Goal: Information Seeking & Learning: Learn about a topic

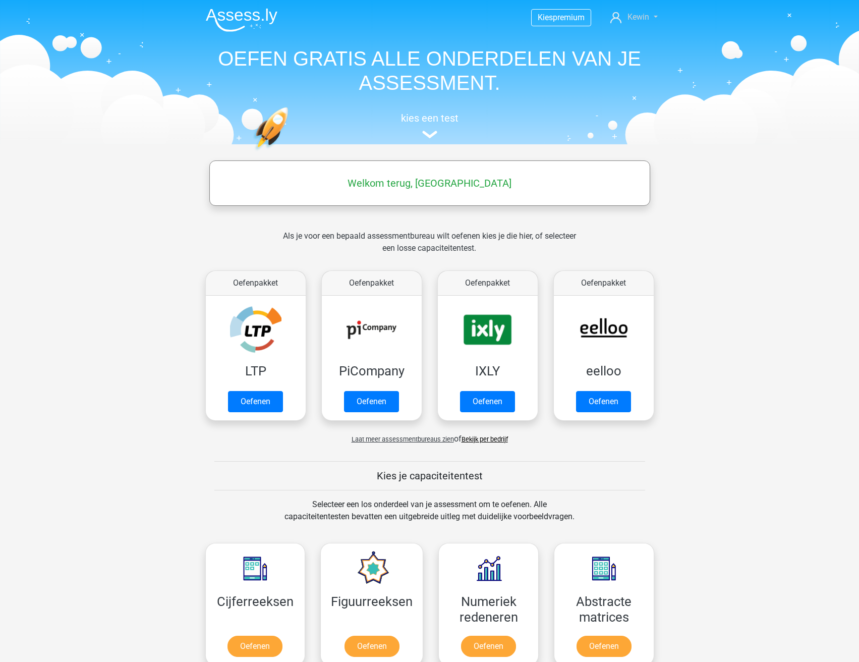
click at [632, 20] on span "Kewin" at bounding box center [638, 17] width 22 height 10
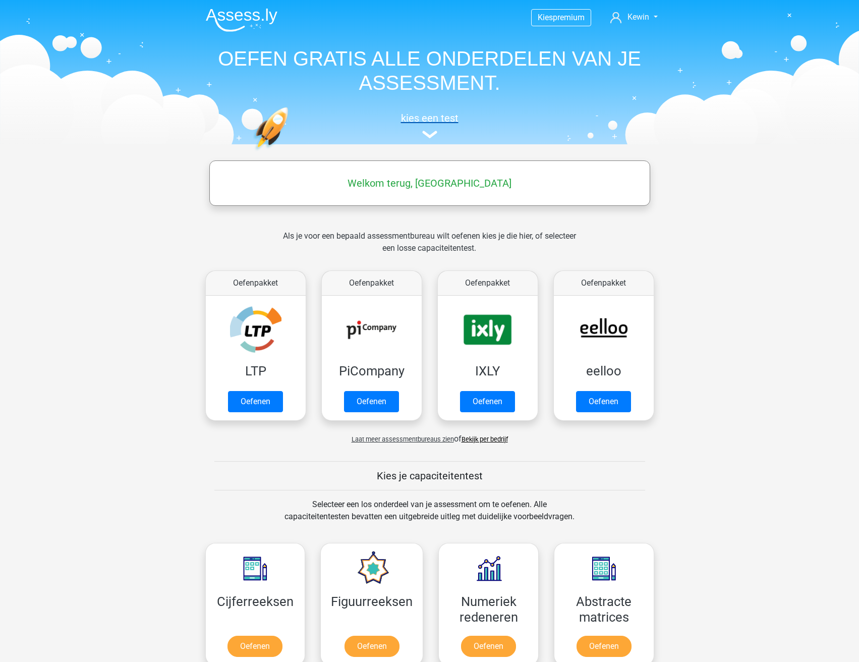
click at [429, 132] on img at bounding box center [429, 135] width 15 height 8
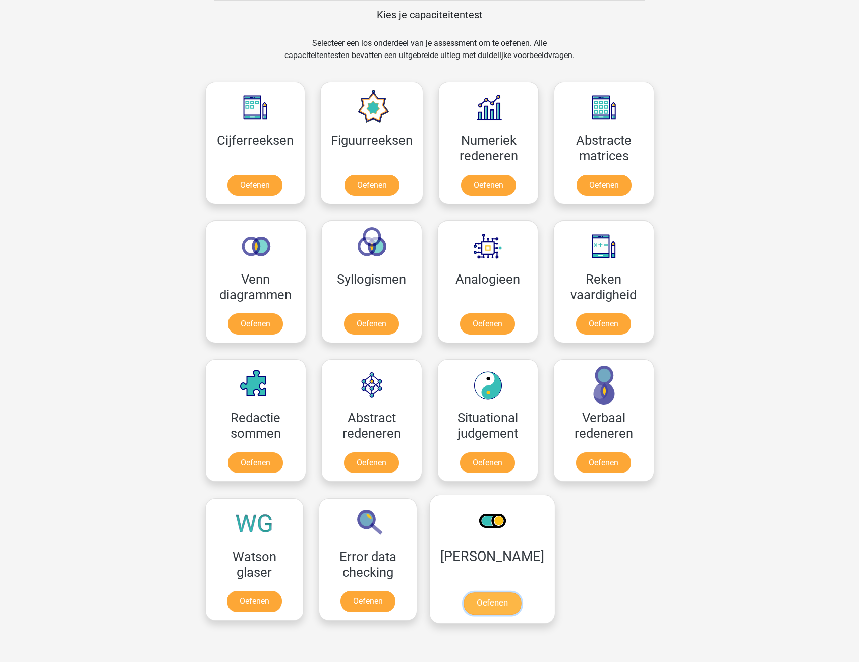
click at [482, 601] on link "Oefenen" at bounding box center [491, 603] width 57 height 22
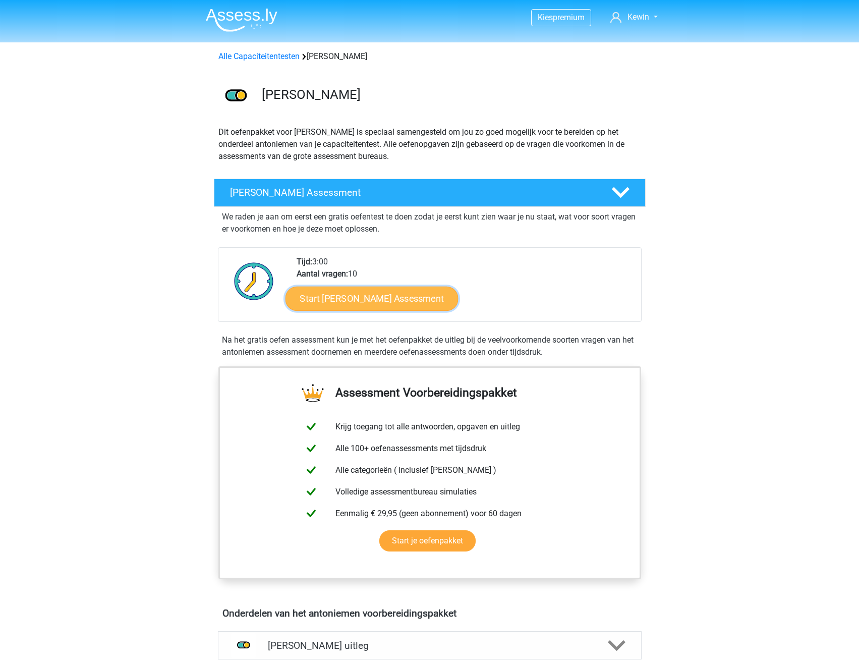
click at [374, 298] on link "Start Antoniemen Gratis Oefen Assessment" at bounding box center [371, 298] width 173 height 24
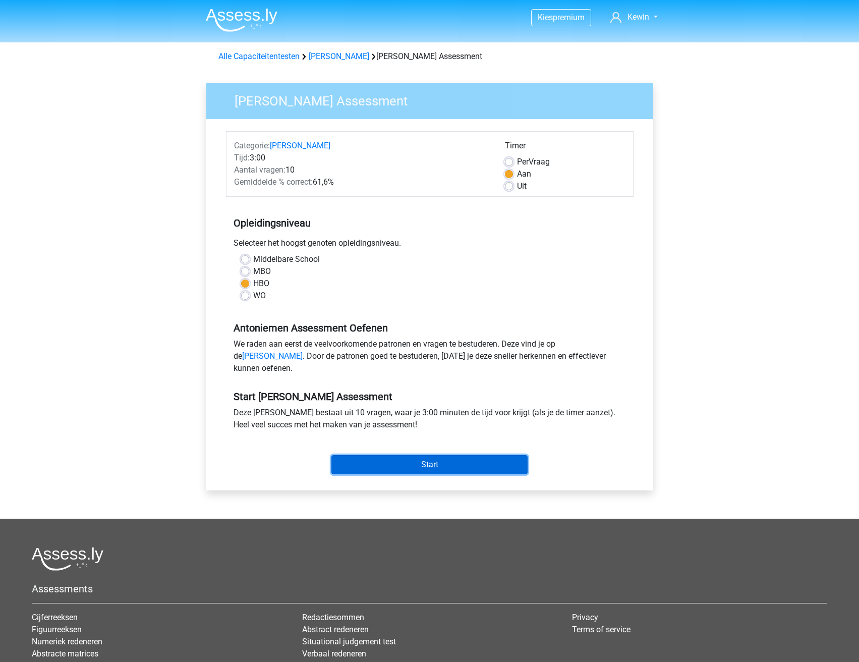
click at [429, 474] on input "Start" at bounding box center [429, 464] width 196 height 19
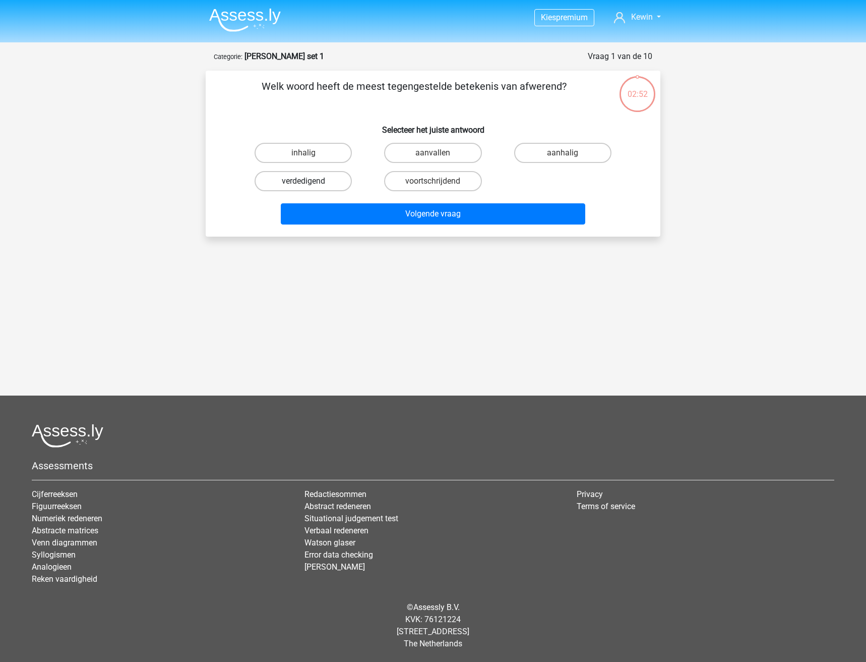
click at [311, 177] on label "verdedigend" at bounding box center [303, 181] width 97 height 20
click at [310, 181] on input "verdedigend" at bounding box center [307, 184] width 7 height 7
radio input "true"
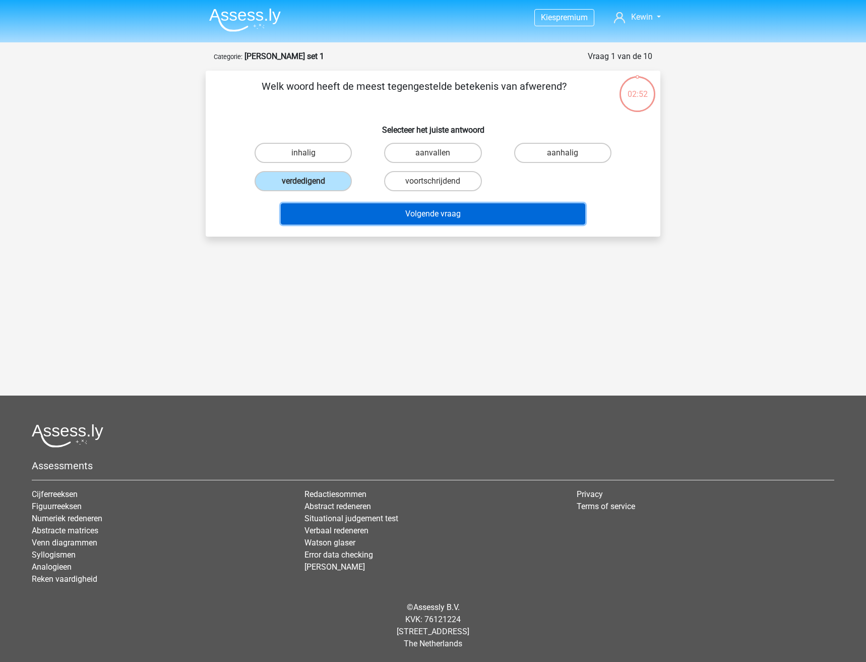
click at [363, 208] on button "Volgende vraag" at bounding box center [433, 213] width 305 height 21
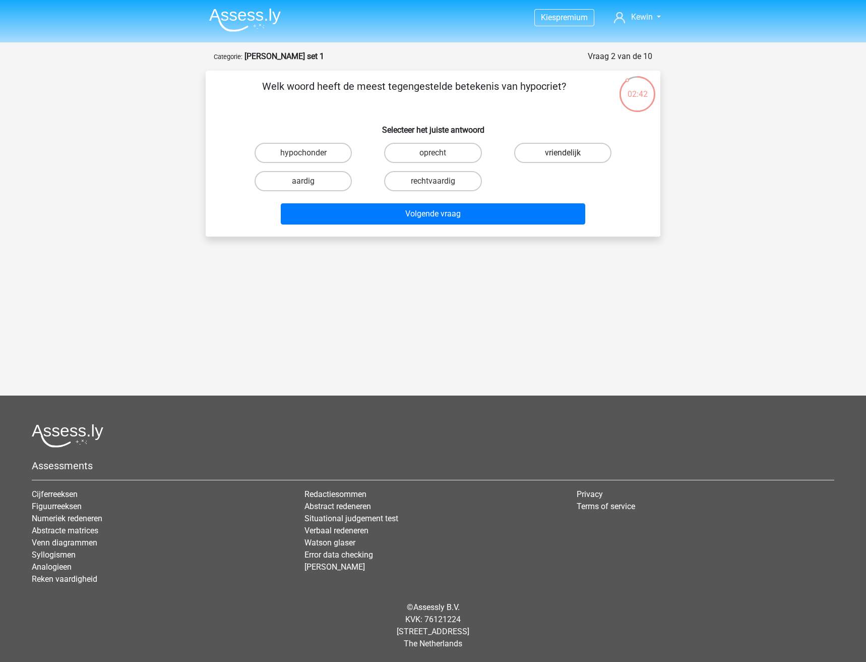
click at [555, 152] on label "vriendelijk" at bounding box center [562, 153] width 97 height 20
click at [563, 153] on input "vriendelijk" at bounding box center [566, 156] width 7 height 7
radio input "true"
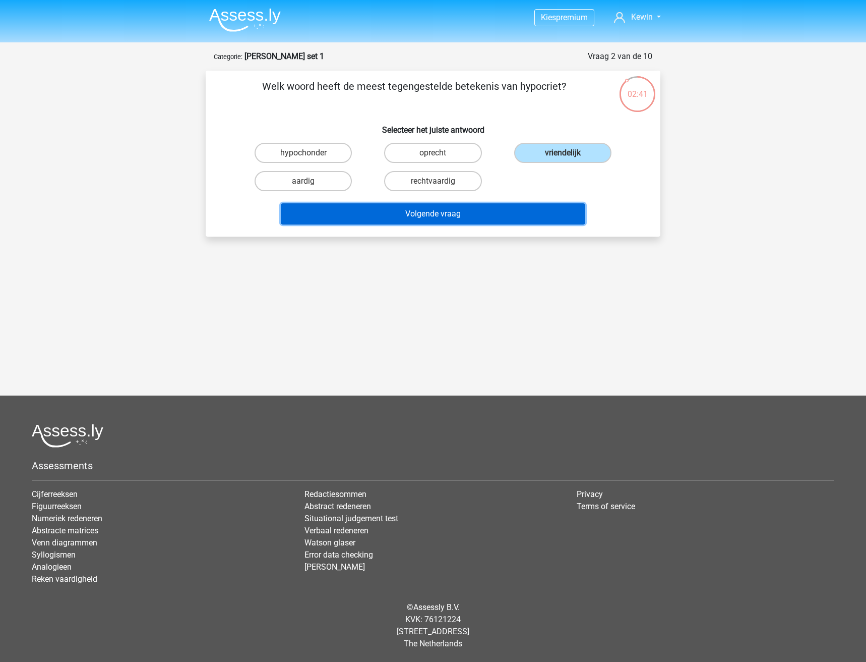
click at [472, 217] on button "Volgende vraag" at bounding box center [433, 213] width 305 height 21
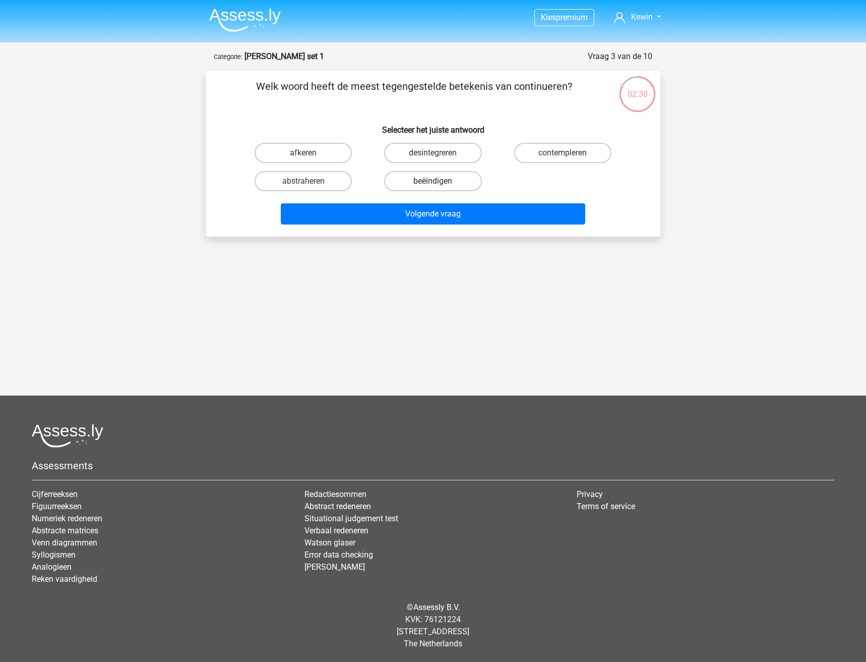
click at [427, 184] on label "beëindigen" at bounding box center [432, 181] width 97 height 20
click at [433, 184] on input "beëindigen" at bounding box center [436, 184] width 7 height 7
radio input "true"
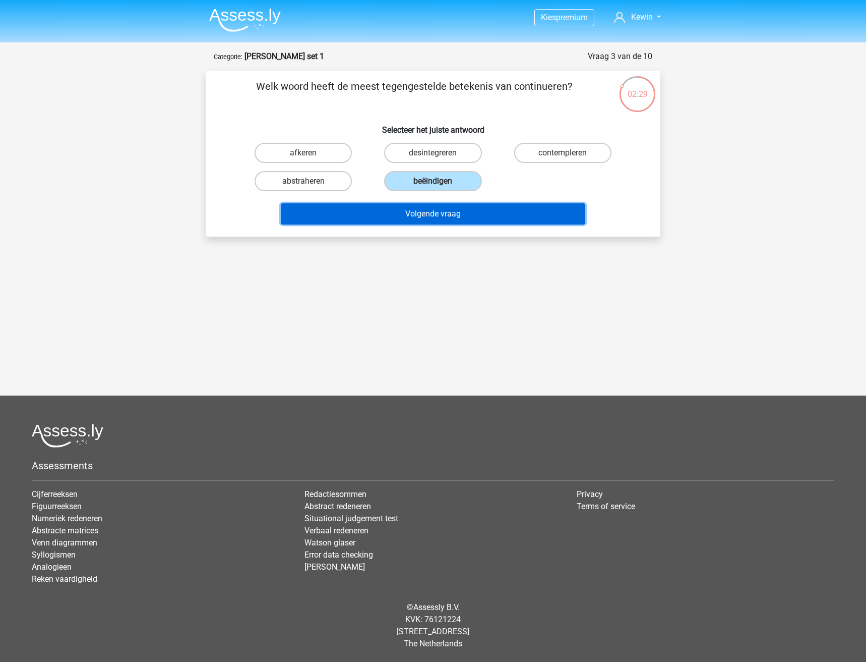
click at [419, 207] on button "Volgende vraag" at bounding box center [433, 213] width 305 height 21
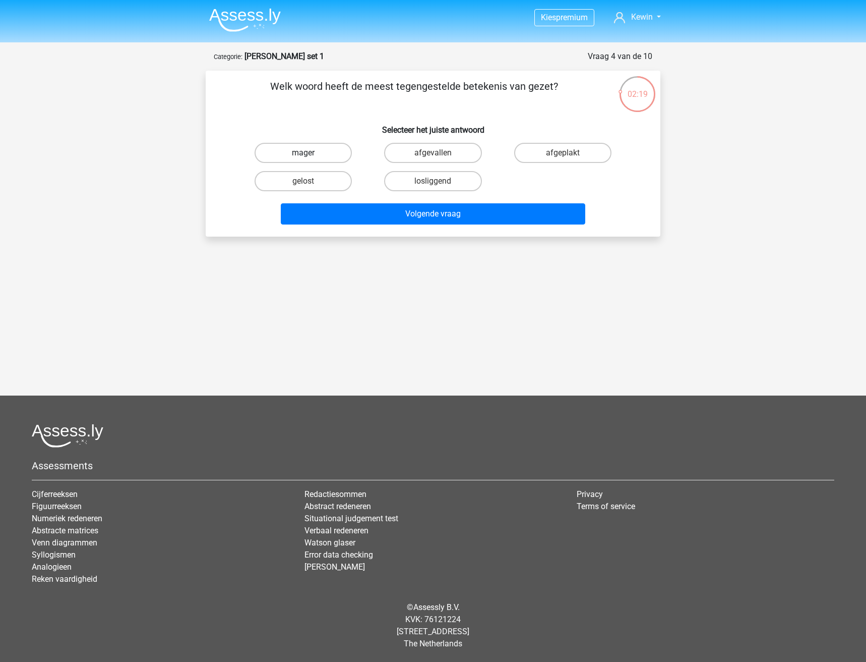
click at [323, 153] on label "mager" at bounding box center [303, 153] width 97 height 20
click at [310, 153] on input "mager" at bounding box center [307, 156] width 7 height 7
radio input "true"
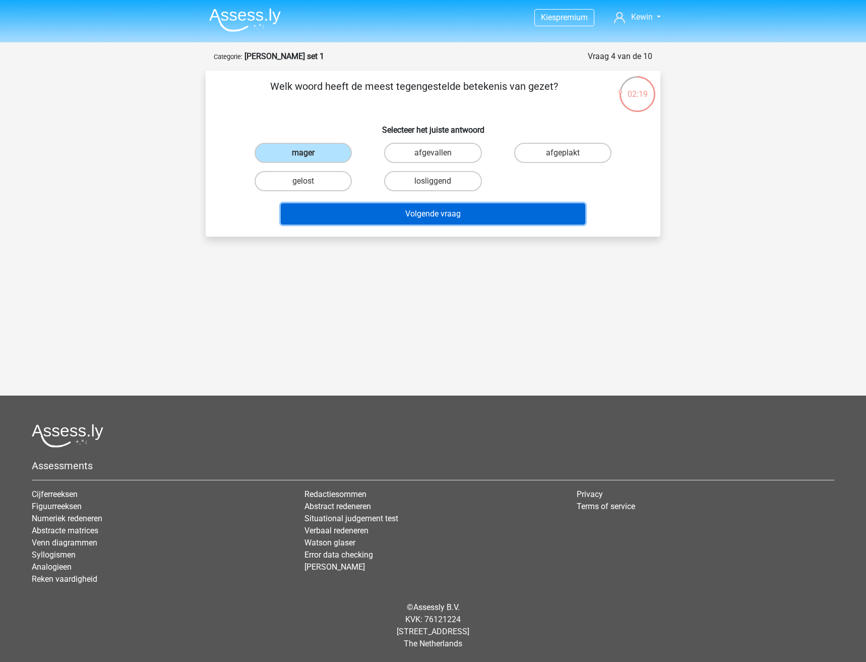
click at [348, 214] on button "Volgende vraag" at bounding box center [433, 213] width 305 height 21
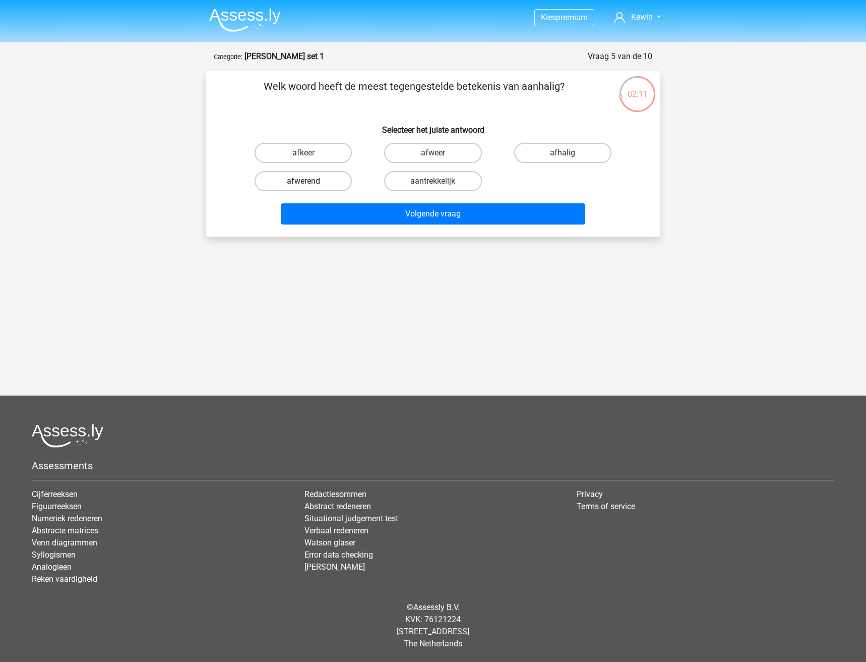
click at [332, 178] on label "afwerend" at bounding box center [303, 181] width 97 height 20
click at [310, 181] on input "afwerend" at bounding box center [307, 184] width 7 height 7
radio input "true"
click at [316, 156] on label "afkeer" at bounding box center [303, 153] width 97 height 20
click at [310, 156] on input "afkeer" at bounding box center [307, 156] width 7 height 7
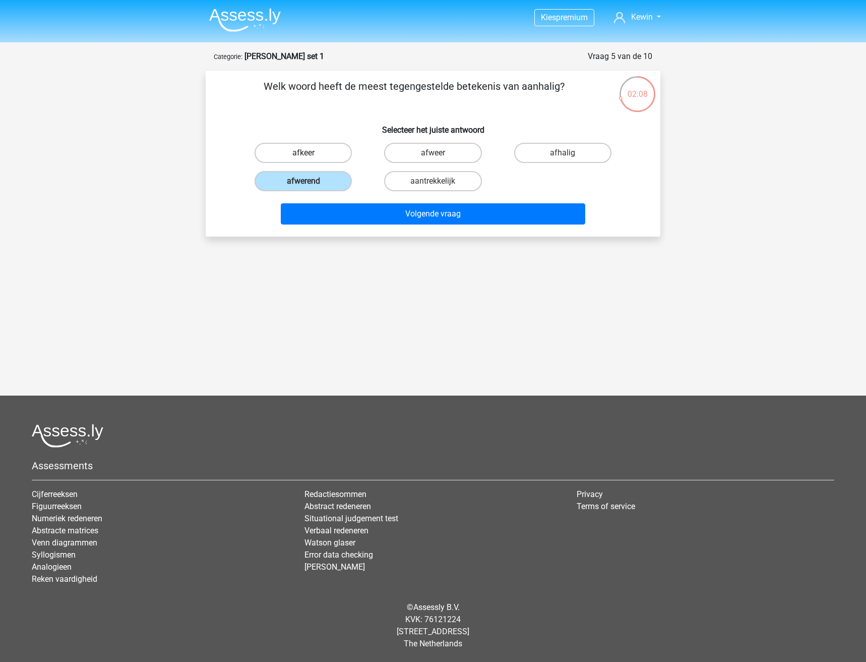
radio input "true"
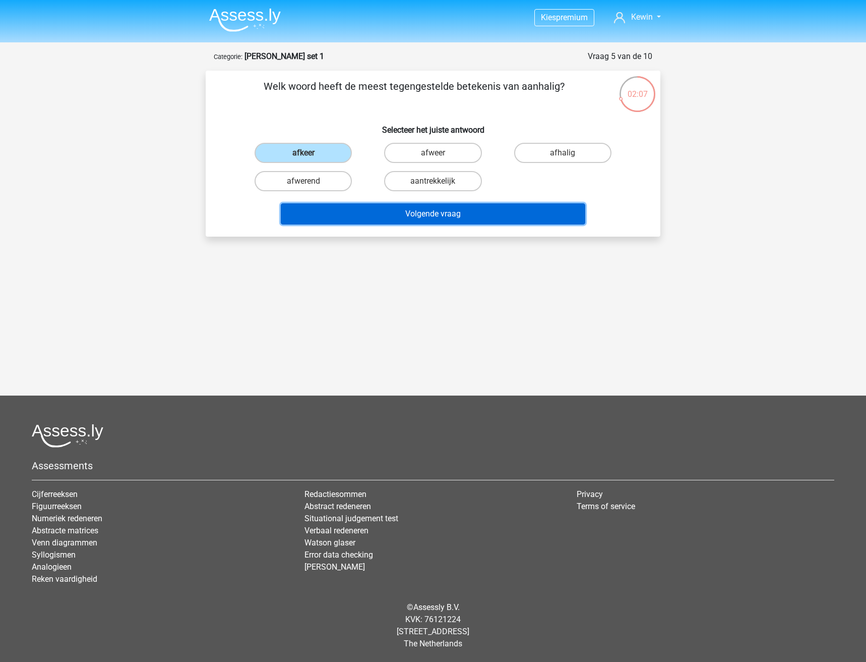
click at [364, 219] on button "Volgende vraag" at bounding box center [433, 213] width 305 height 21
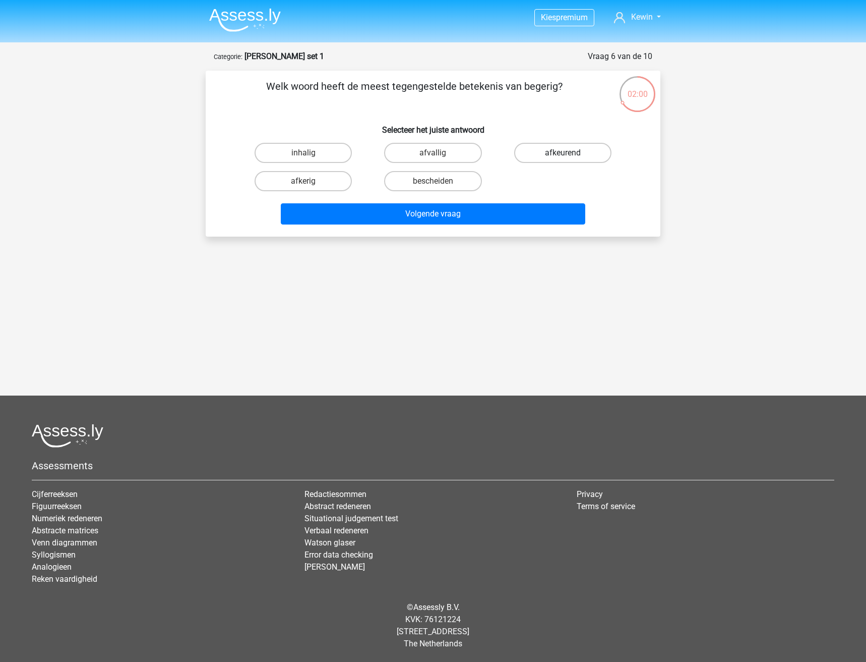
click at [536, 157] on label "afkeurend" at bounding box center [562, 153] width 97 height 20
click at [563, 157] on input "afkeurend" at bounding box center [566, 156] width 7 height 7
radio input "true"
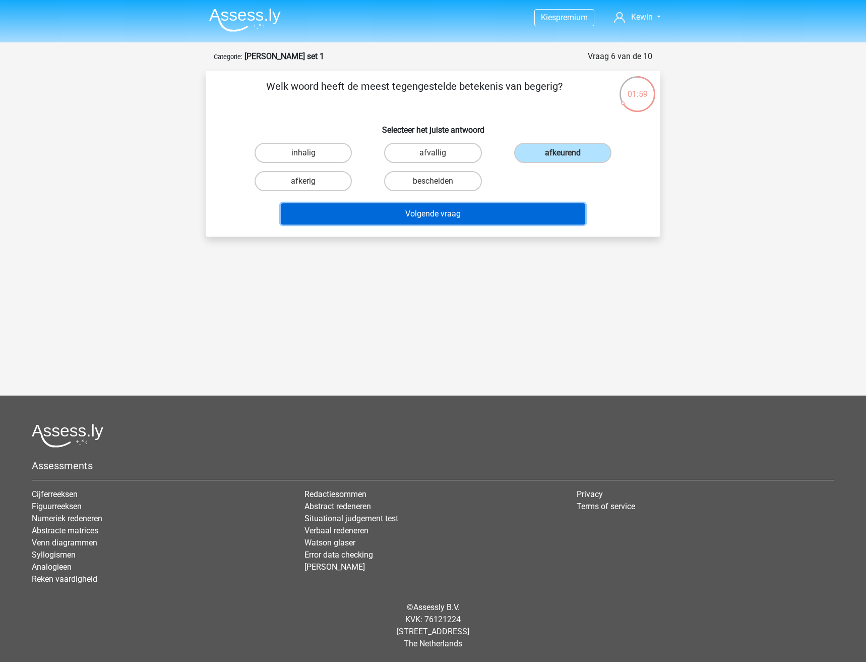
click at [426, 217] on button "Volgende vraag" at bounding box center [433, 213] width 305 height 21
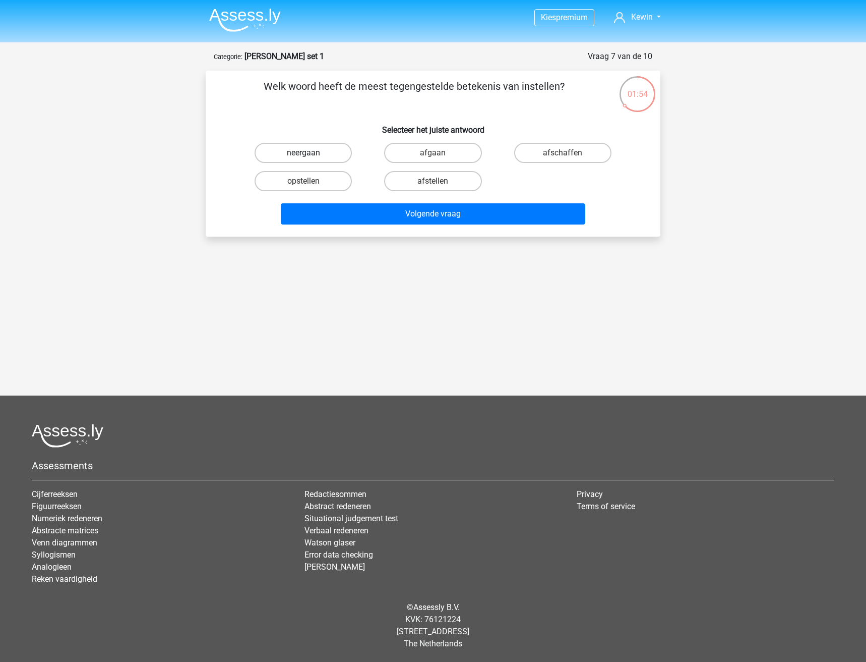
click at [323, 150] on label "neergaan" at bounding box center [303, 153] width 97 height 20
click at [310, 153] on input "neergaan" at bounding box center [307, 156] width 7 height 7
radio input "true"
click at [571, 151] on label "afschaffen" at bounding box center [562, 153] width 97 height 20
click at [569, 153] on input "afschaffen" at bounding box center [566, 156] width 7 height 7
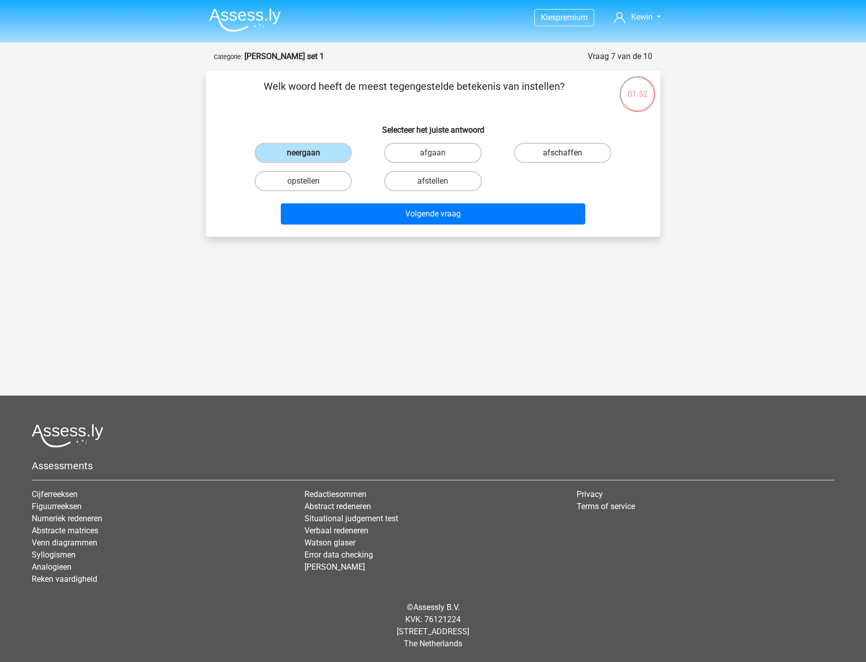
radio input "true"
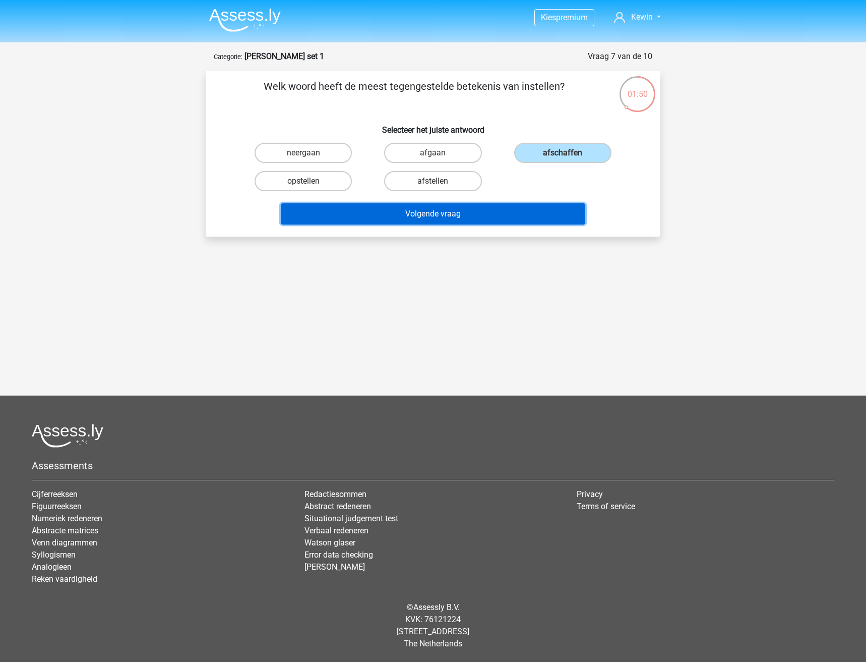
click at [463, 215] on button "Volgende vraag" at bounding box center [433, 213] width 305 height 21
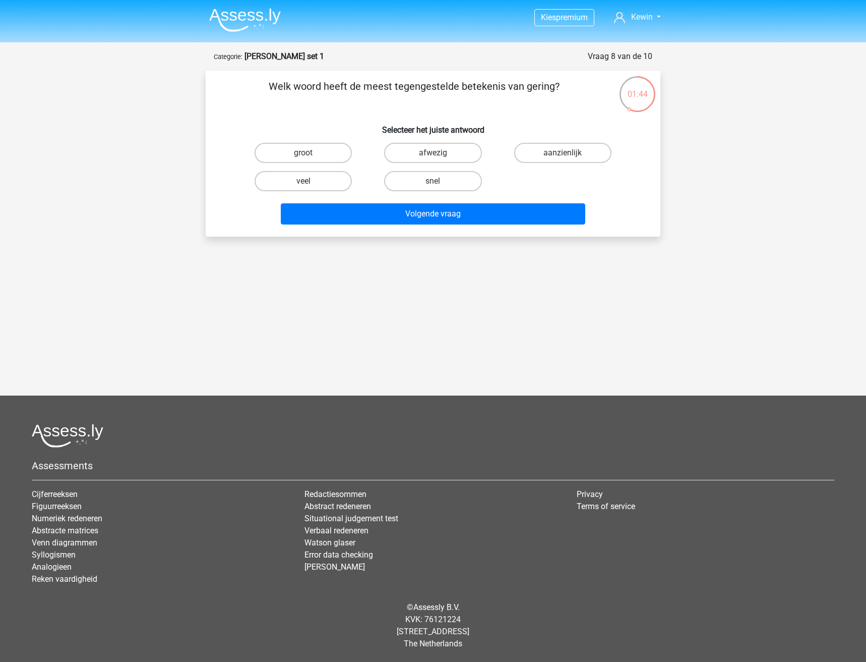
click at [436, 157] on input "afwezig" at bounding box center [436, 156] width 7 height 7
radio input "true"
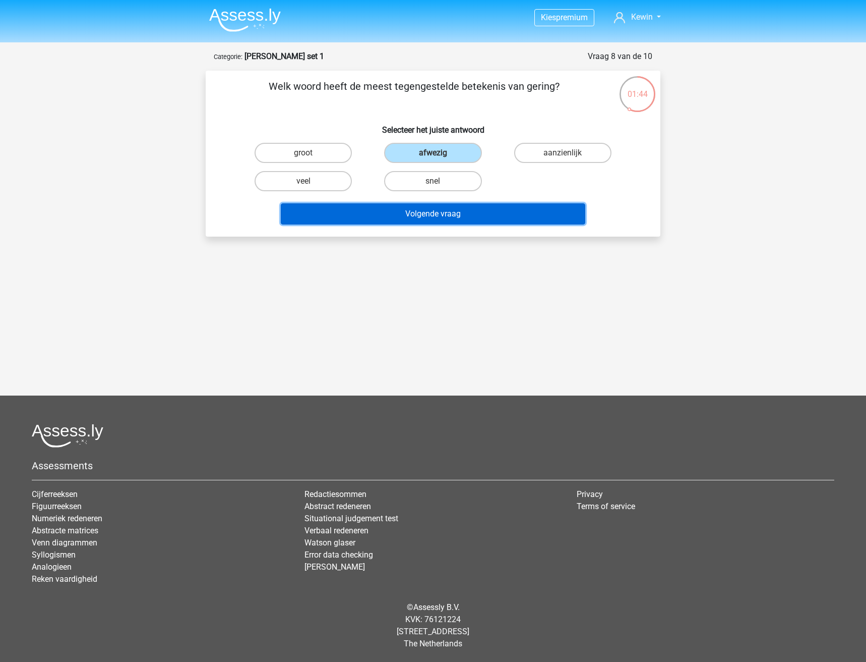
click at [443, 208] on button "Volgende vraag" at bounding box center [433, 213] width 305 height 21
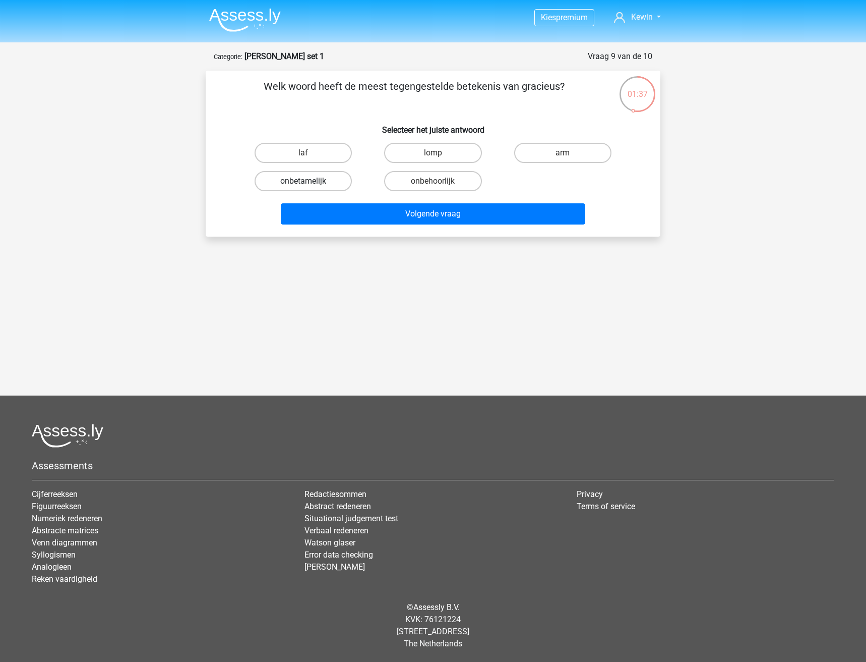
click at [320, 186] on label "onbetamelijk" at bounding box center [303, 181] width 97 height 20
click at [310, 186] on input "onbetamelijk" at bounding box center [307, 184] width 7 height 7
radio input "true"
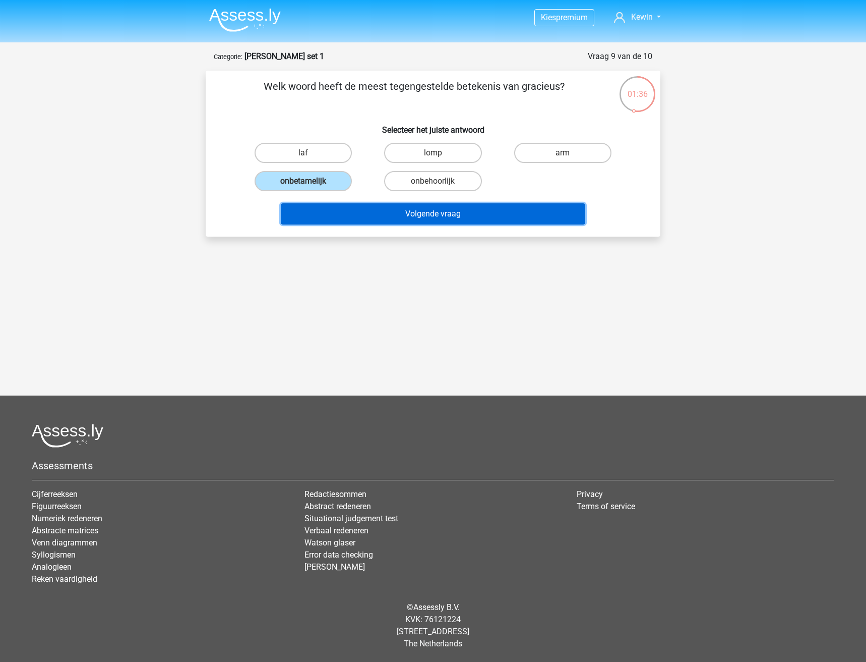
click at [373, 210] on button "Volgende vraag" at bounding box center [433, 213] width 305 height 21
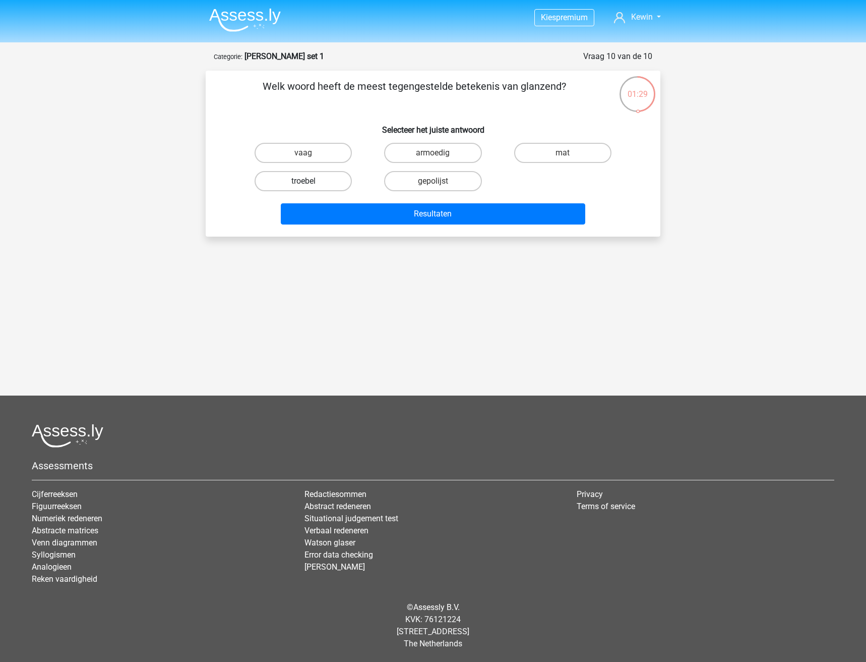
click at [298, 180] on label "troebel" at bounding box center [303, 181] width 97 height 20
click at [304, 181] on input "troebel" at bounding box center [307, 184] width 7 height 7
radio input "true"
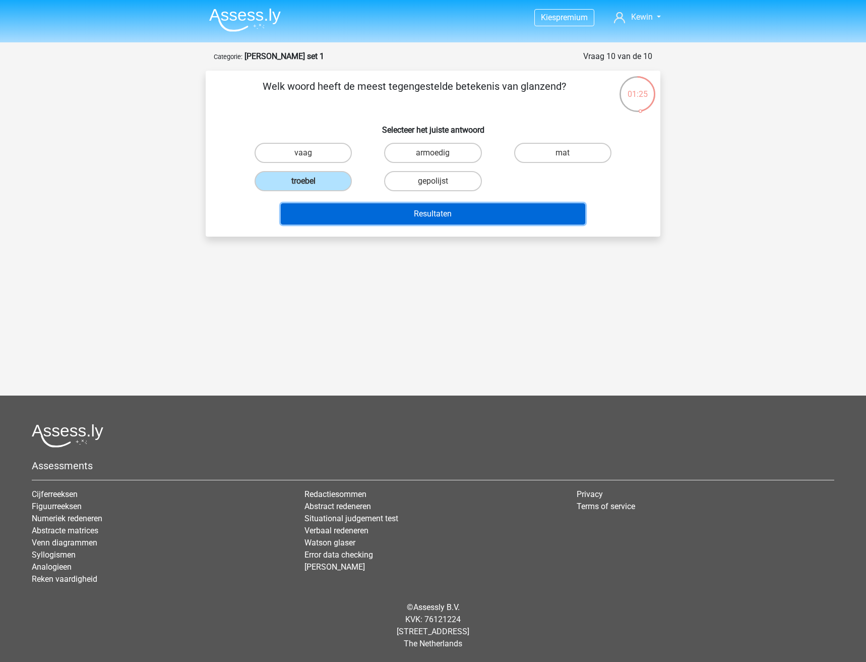
click at [344, 214] on button "Resultaten" at bounding box center [433, 213] width 305 height 21
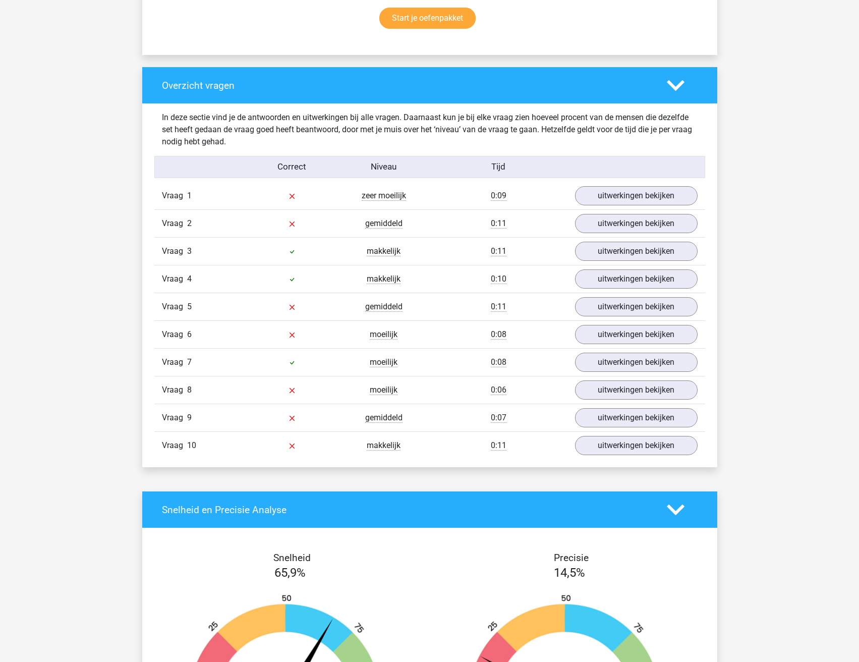
scroll to position [756, 0]
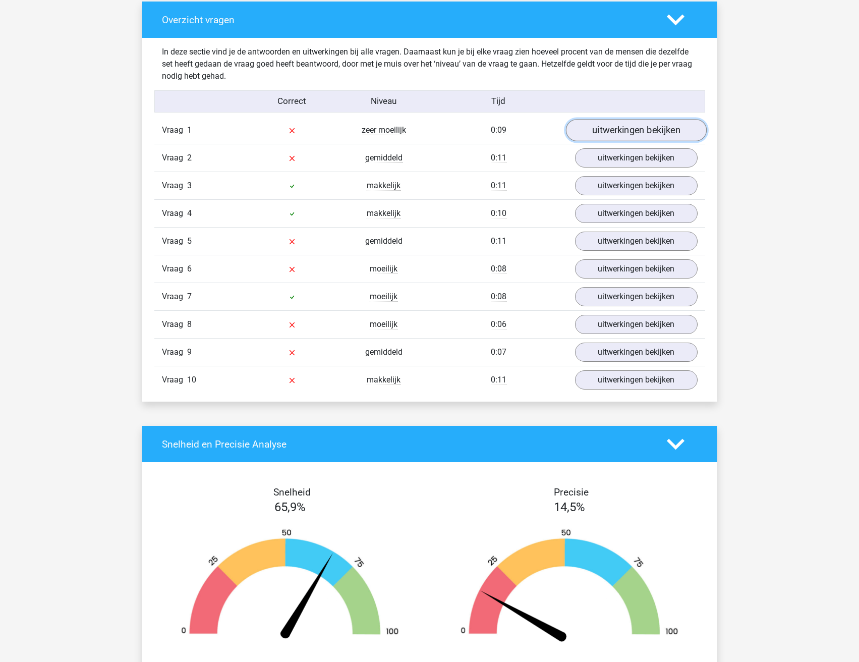
click at [634, 129] on link "uitwerkingen bekijken" at bounding box center [635, 130] width 141 height 22
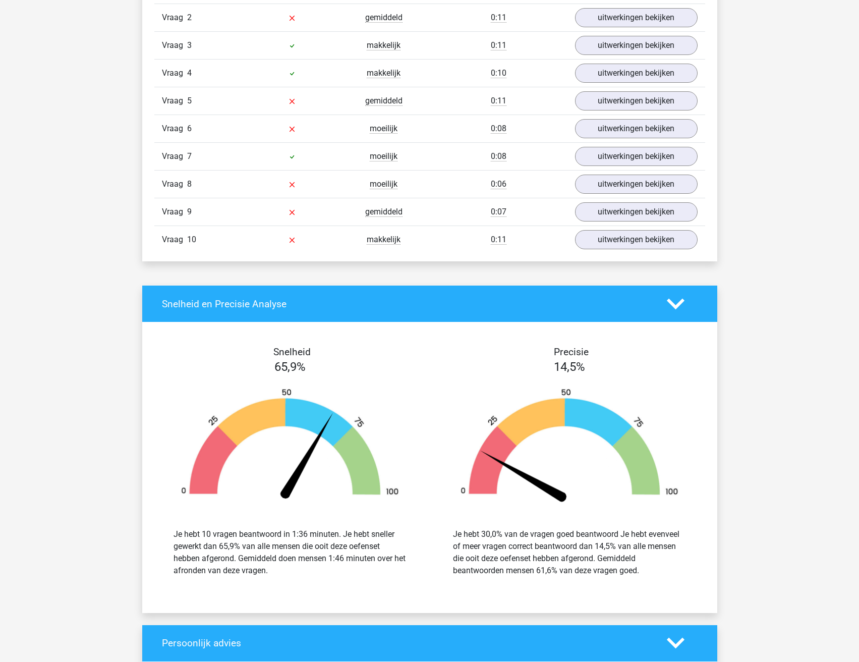
scroll to position [1059, 0]
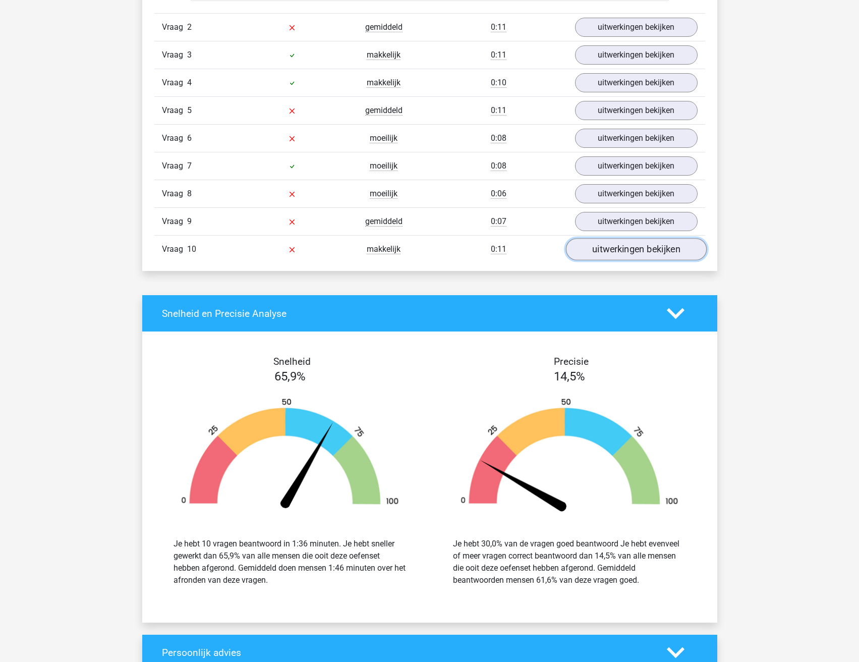
click at [600, 244] on link "uitwerkingen bekijken" at bounding box center [635, 249] width 141 height 22
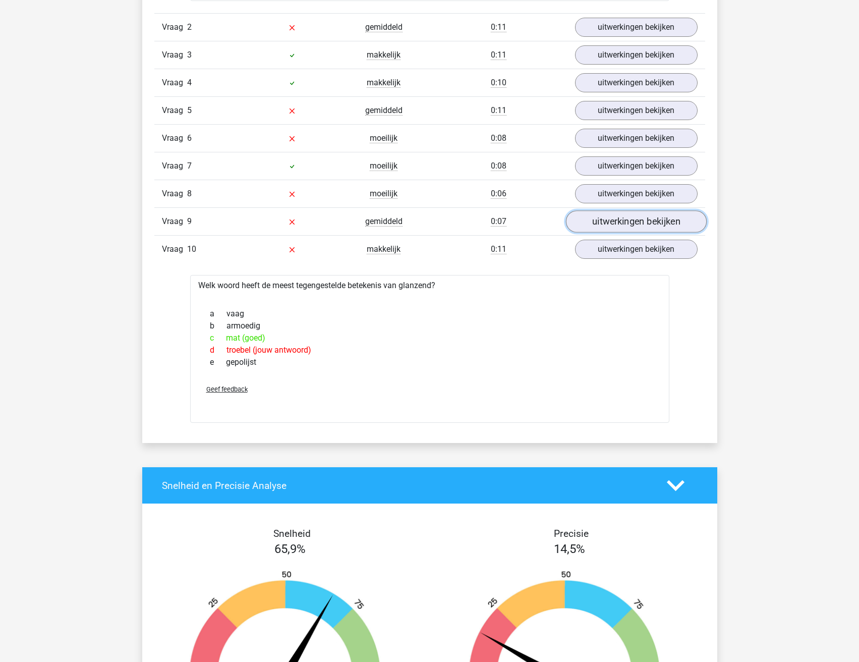
click at [611, 218] on link "uitwerkingen bekijken" at bounding box center [635, 221] width 141 height 22
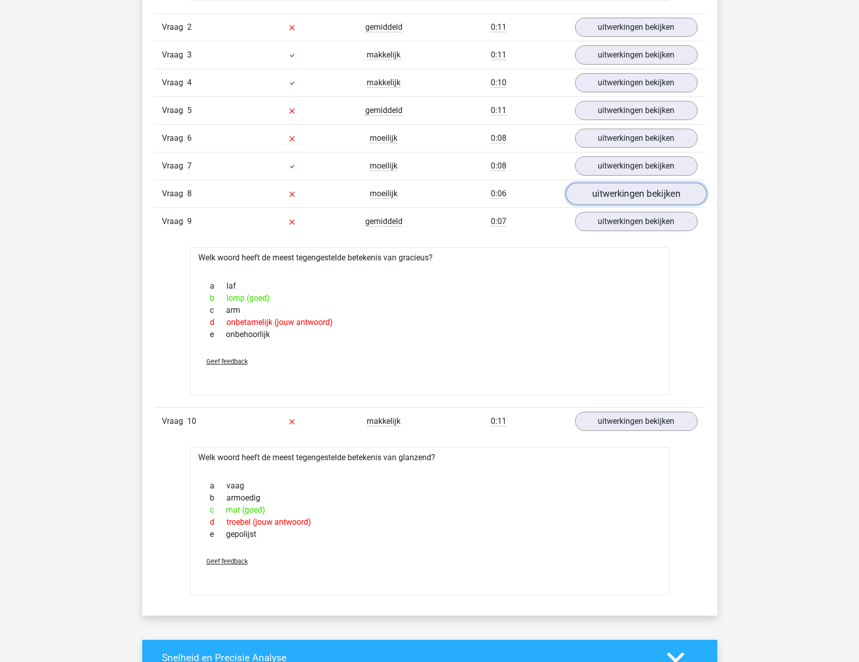
click at [622, 194] on link "uitwerkingen bekijken" at bounding box center [635, 194] width 141 height 22
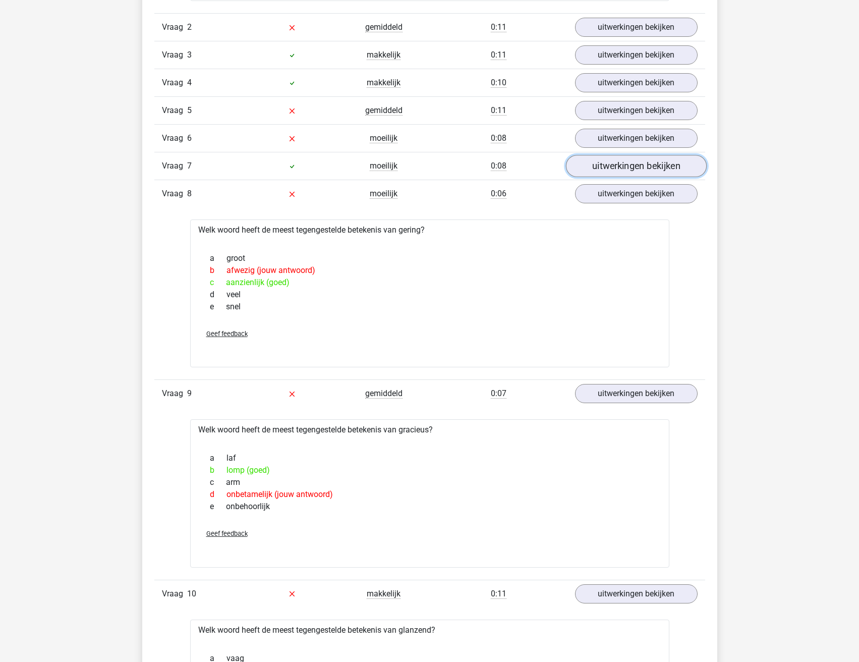
click at [625, 161] on link "uitwerkingen bekijken" at bounding box center [635, 166] width 141 height 22
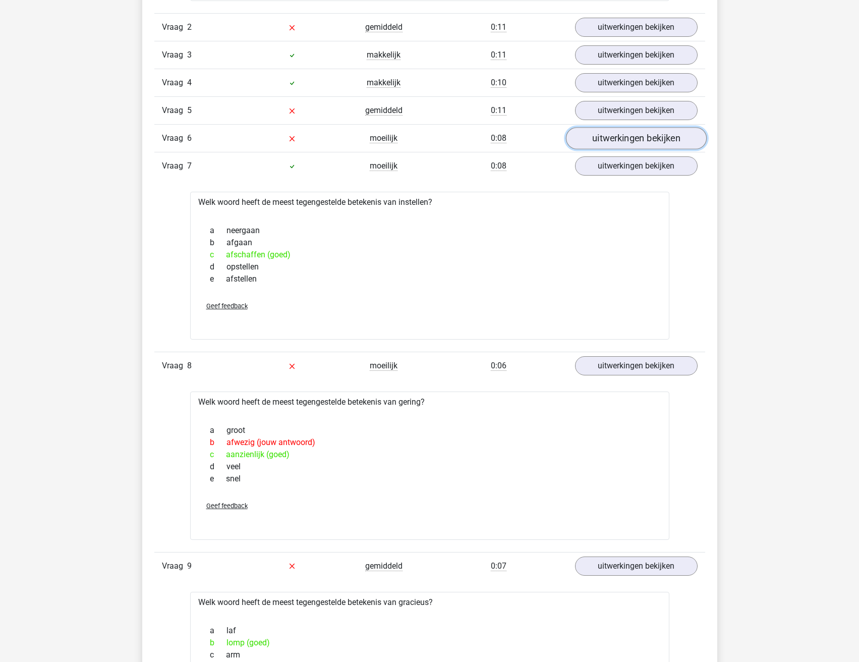
click at [607, 139] on link "uitwerkingen bekijken" at bounding box center [635, 138] width 141 height 22
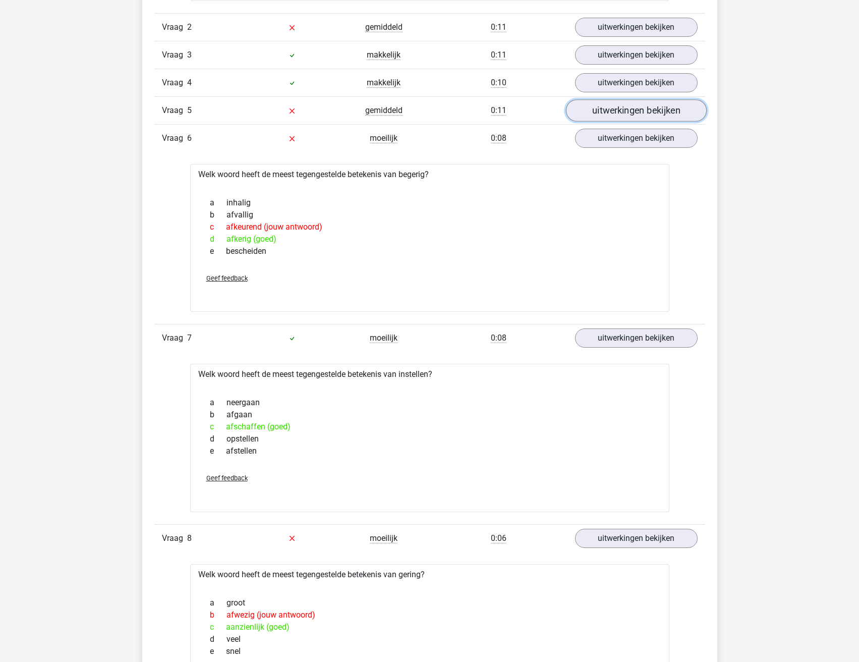
click at [611, 116] on link "uitwerkingen bekijken" at bounding box center [635, 110] width 141 height 22
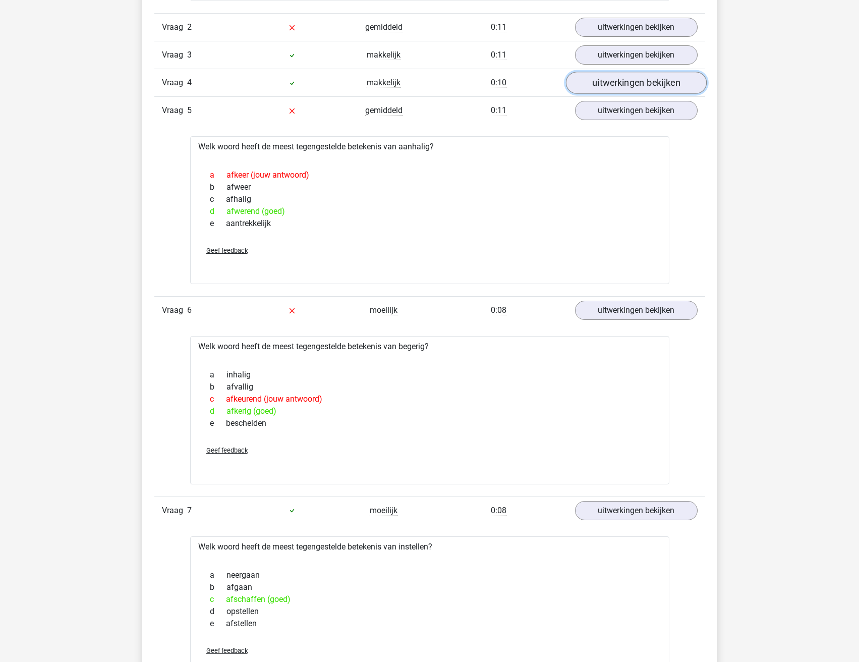
click at [626, 82] on link "uitwerkingen bekijken" at bounding box center [635, 83] width 141 height 22
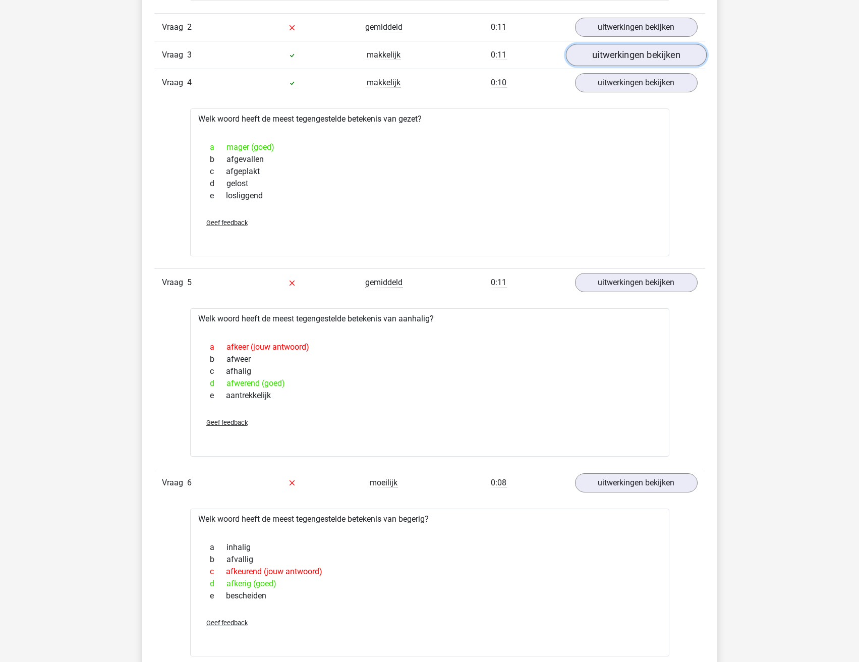
click at [631, 49] on link "uitwerkingen bekijken" at bounding box center [635, 55] width 141 height 22
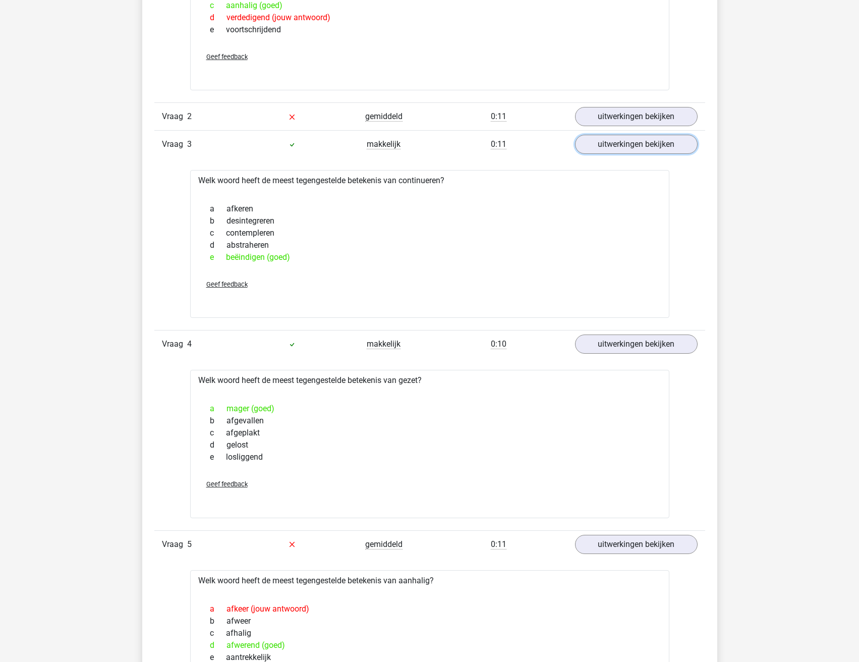
scroll to position [958, 0]
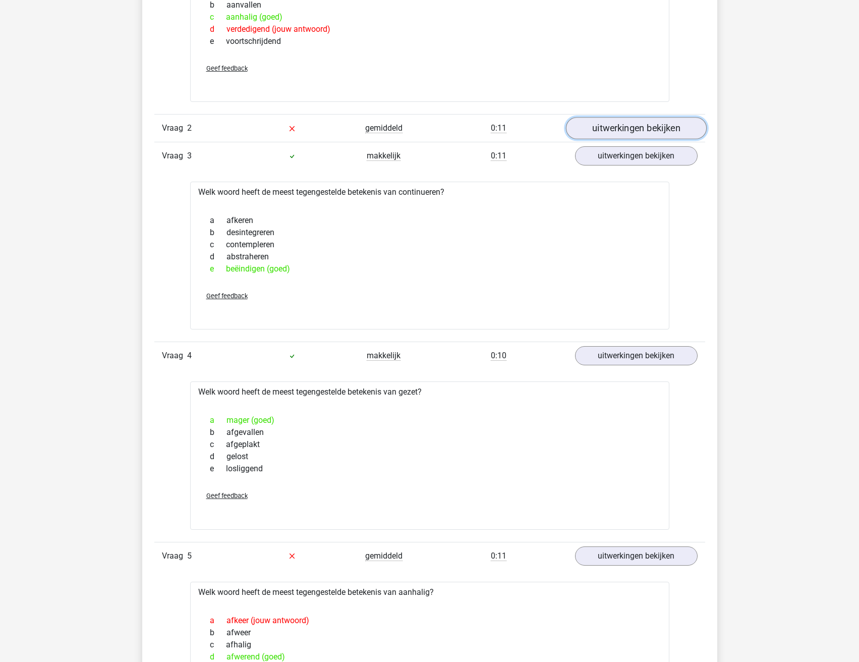
click at [604, 132] on link "uitwerkingen bekijken" at bounding box center [635, 128] width 141 height 22
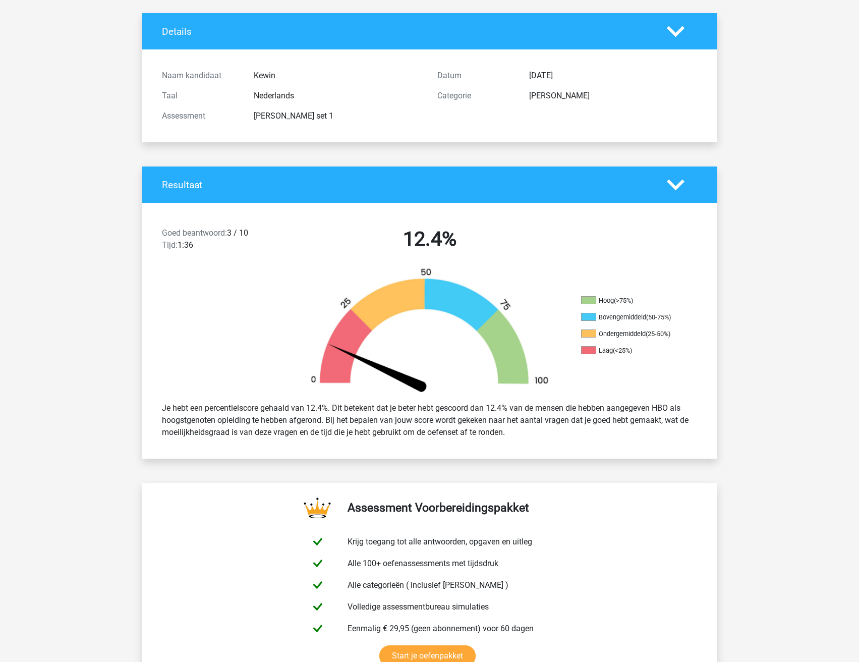
scroll to position [0, 0]
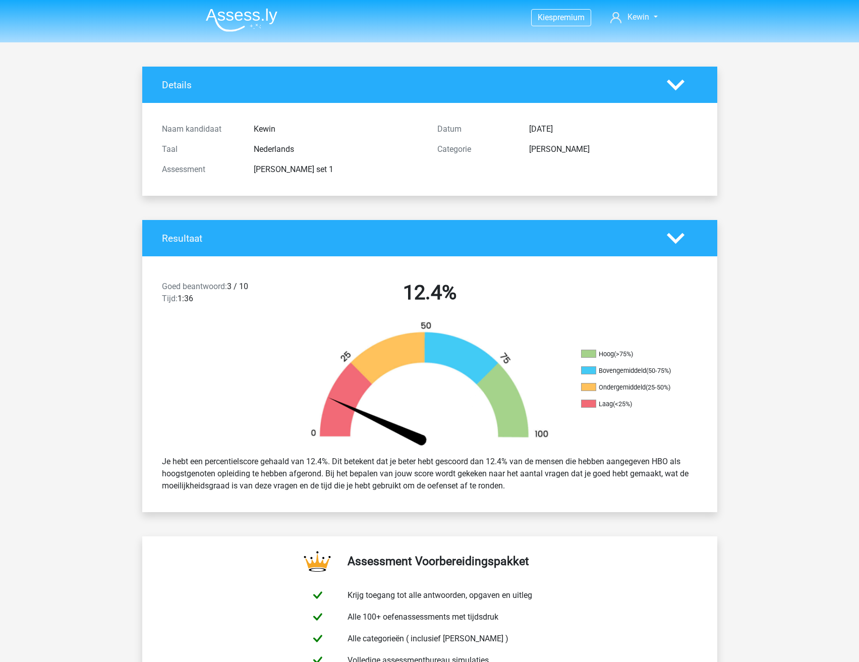
click at [228, 30] on img at bounding box center [242, 20] width 72 height 24
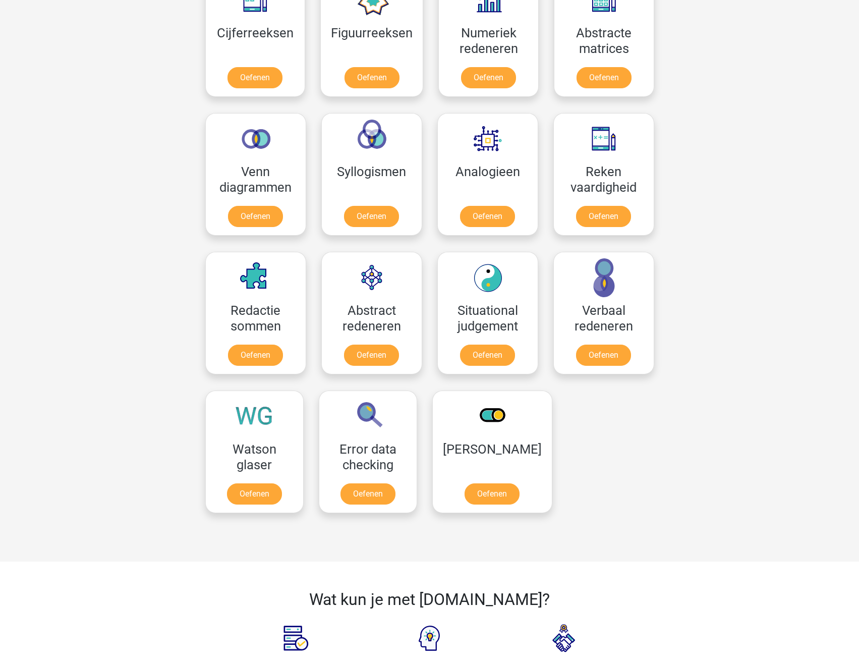
scroll to position [555, 0]
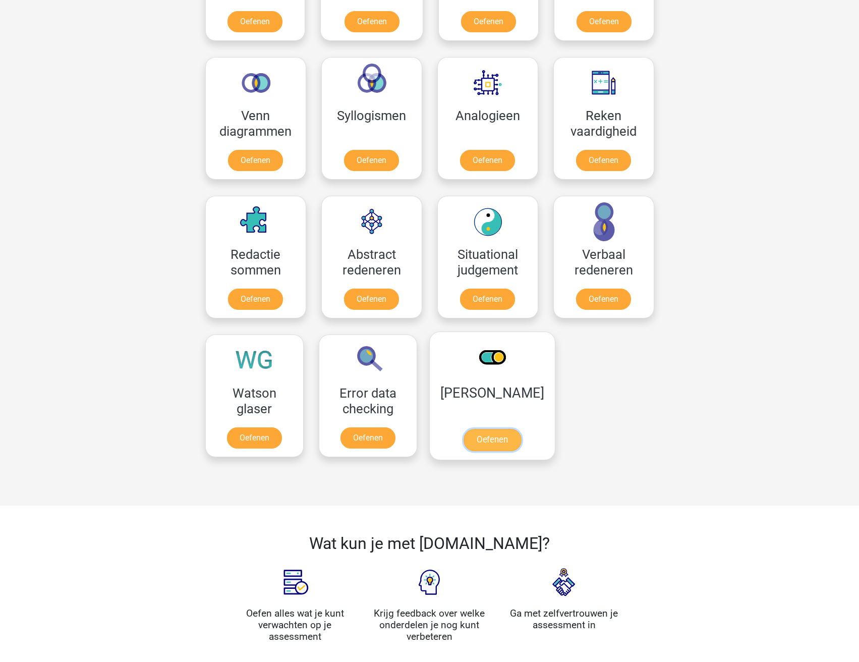
click at [467, 434] on link "Oefenen" at bounding box center [491, 440] width 57 height 22
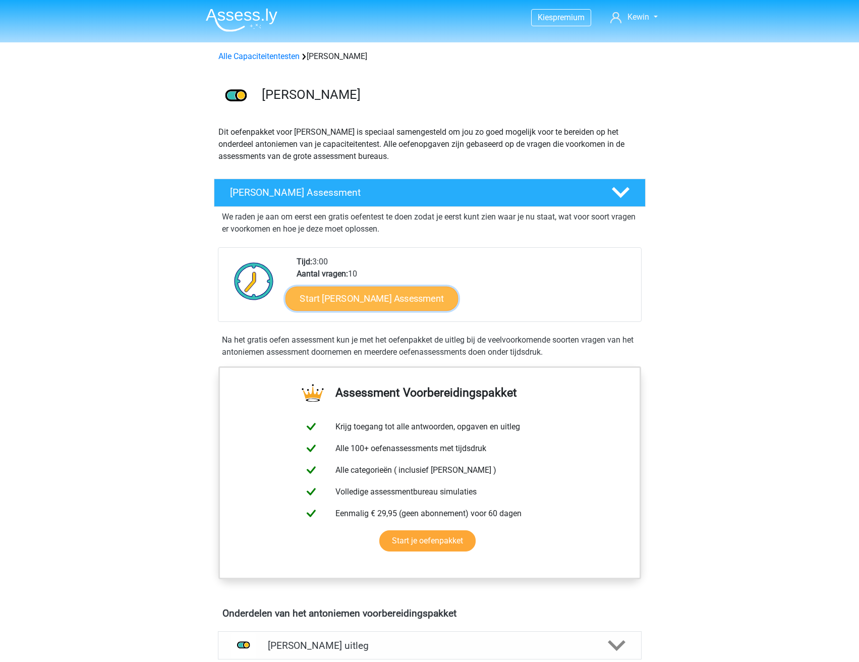
click at [388, 306] on link "Start [PERSON_NAME] Assessment" at bounding box center [371, 298] width 173 height 24
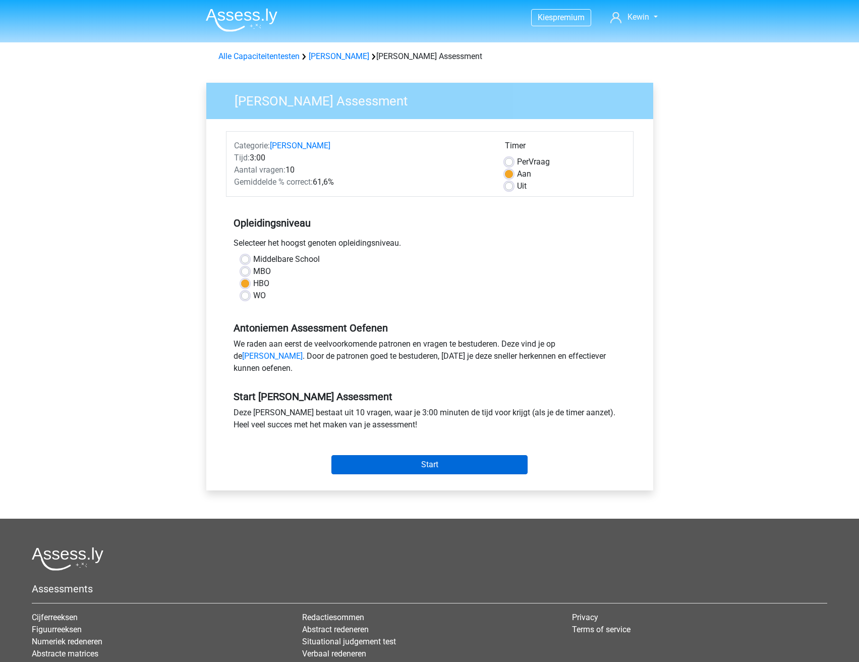
click at [413, 467] on div "Start" at bounding box center [429, 456] width 407 height 35
click at [415, 470] on input "Start" at bounding box center [429, 464] width 196 height 19
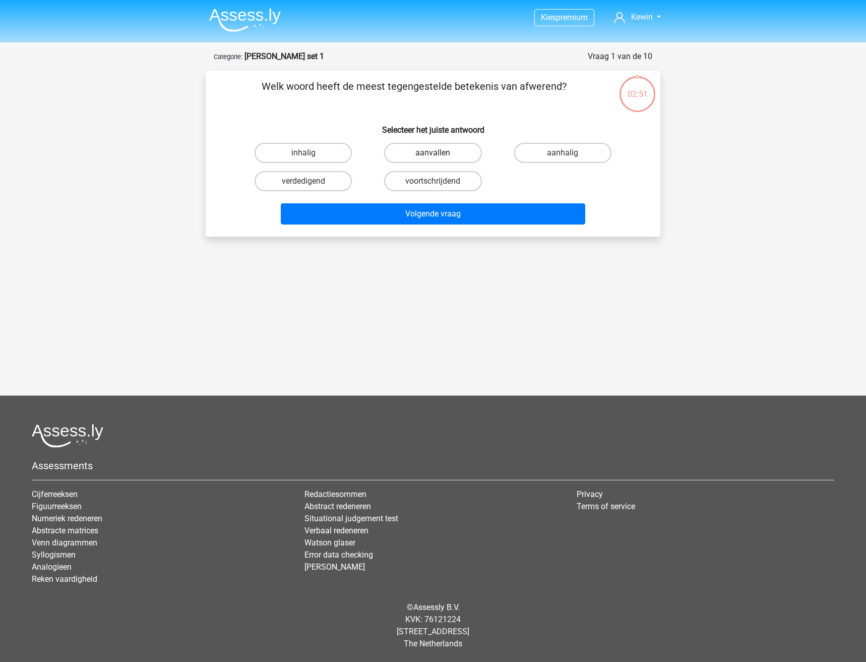
click at [455, 153] on label "aanvallen" at bounding box center [432, 153] width 97 height 20
click at [440, 153] on input "aanvallen" at bounding box center [436, 156] width 7 height 7
radio input "true"
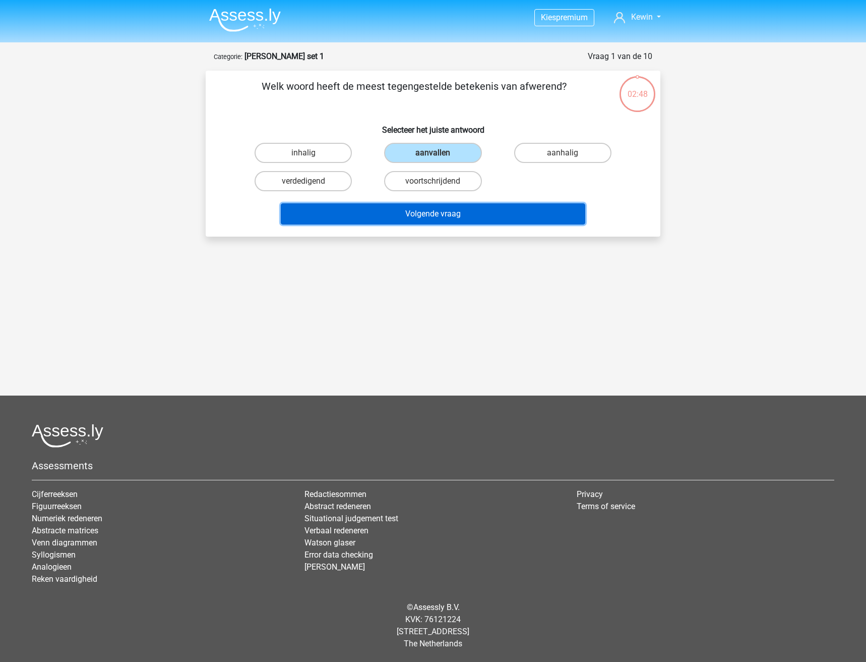
click at [448, 208] on button "Volgende vraag" at bounding box center [433, 213] width 305 height 21
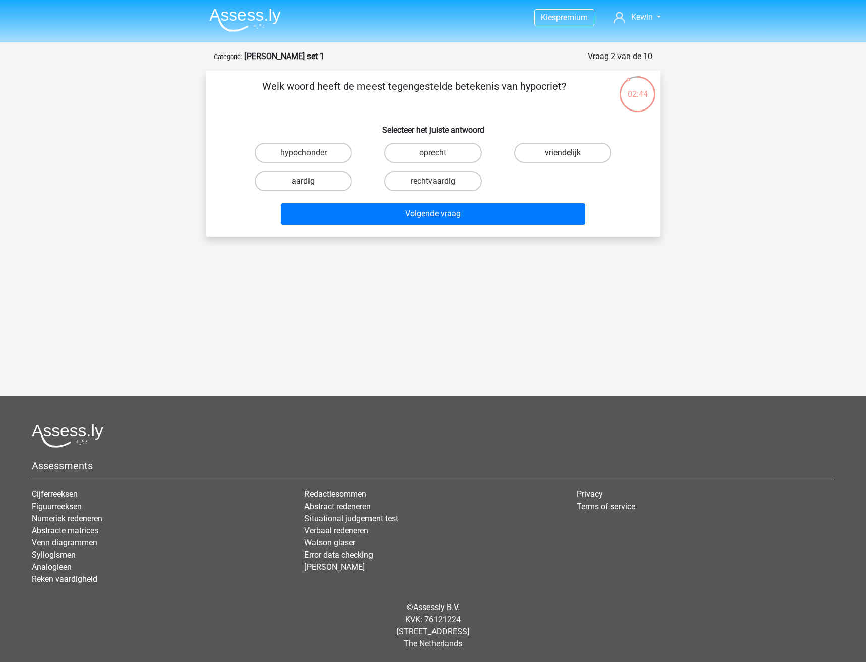
click at [541, 151] on label "vriendelijk" at bounding box center [562, 153] width 97 height 20
click at [563, 153] on input "vriendelijk" at bounding box center [566, 156] width 7 height 7
radio input "true"
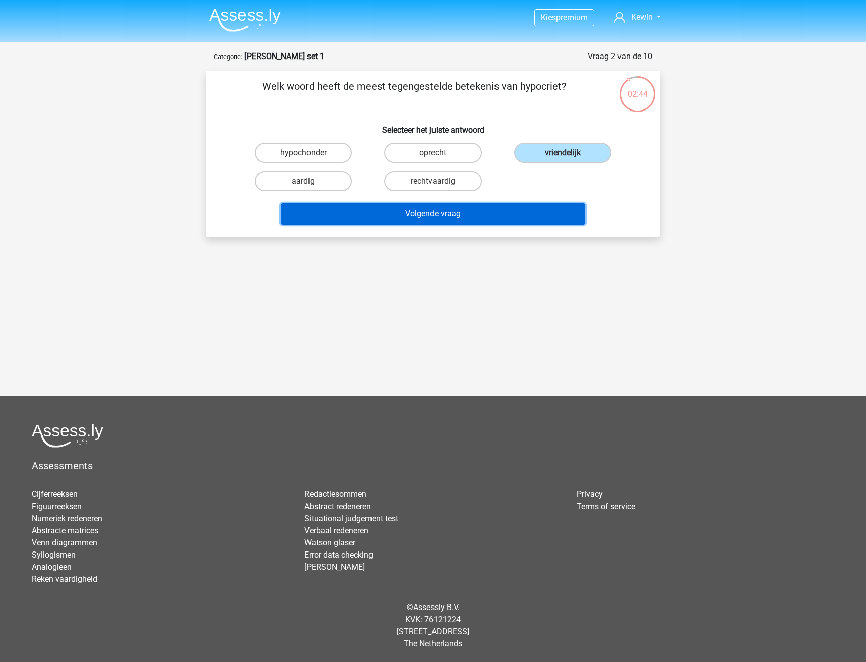
click at [446, 207] on button "Volgende vraag" at bounding box center [433, 213] width 305 height 21
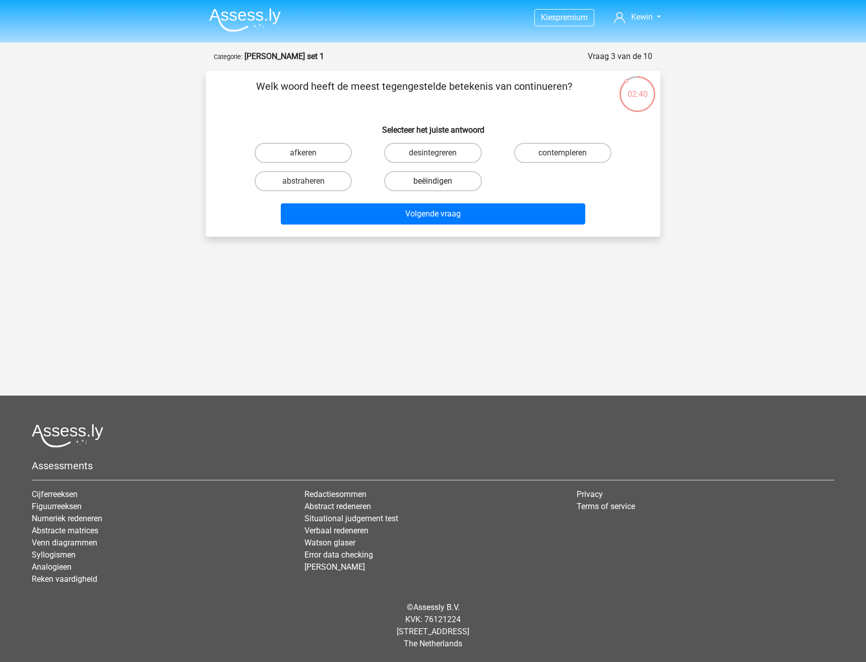
click at [423, 180] on label "beëindigen" at bounding box center [432, 181] width 97 height 20
click at [433, 181] on input "beëindigen" at bounding box center [436, 184] width 7 height 7
radio input "true"
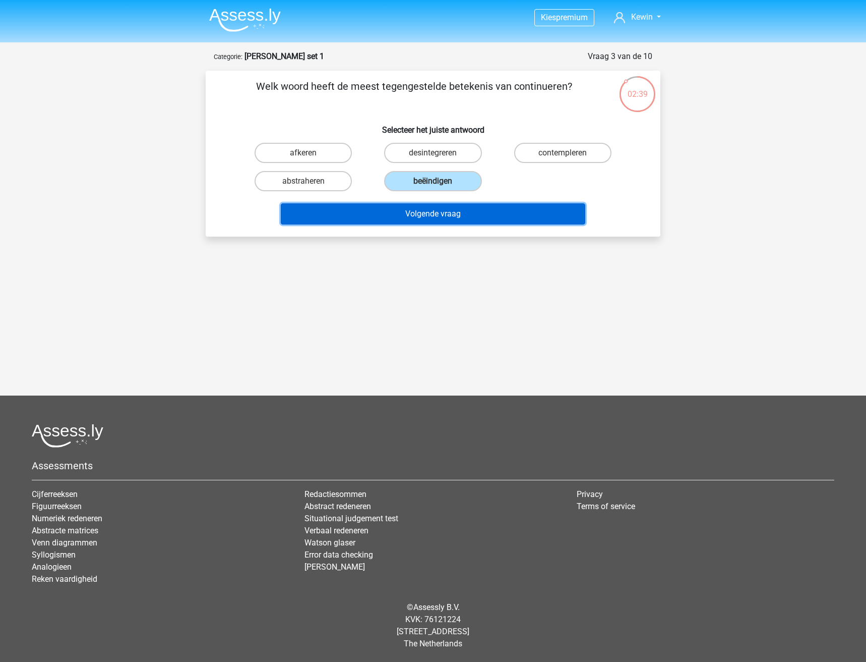
click at [431, 214] on button "Volgende vraag" at bounding box center [433, 213] width 305 height 21
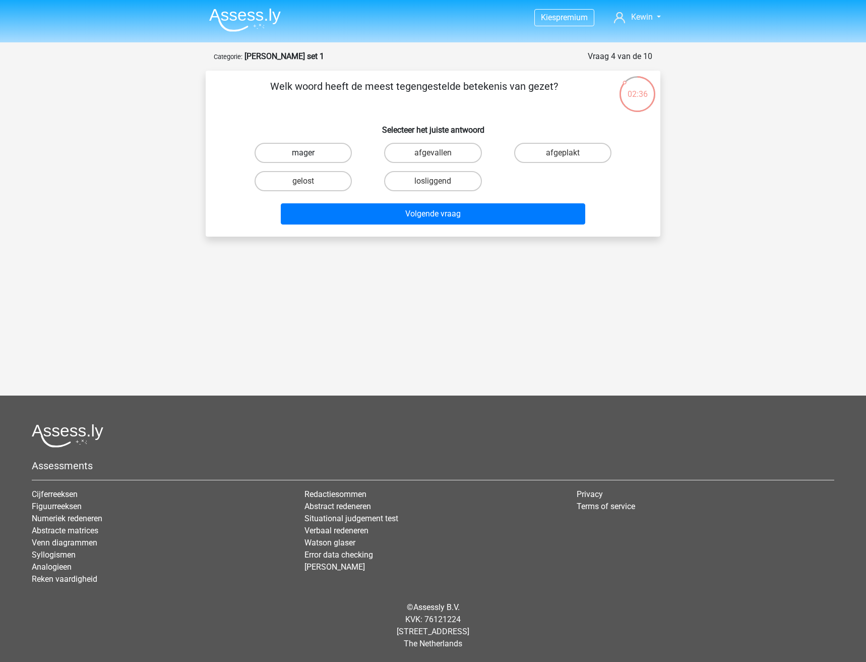
click at [324, 153] on label "mager" at bounding box center [303, 153] width 97 height 20
click at [310, 153] on input "mager" at bounding box center [307, 156] width 7 height 7
radio input "true"
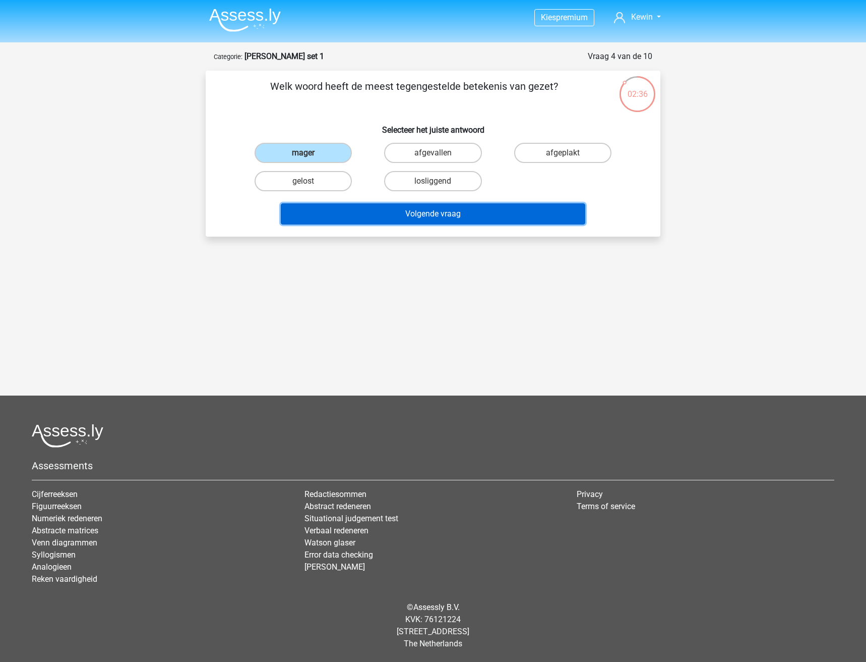
click at [356, 210] on button "Volgende vraag" at bounding box center [433, 213] width 305 height 21
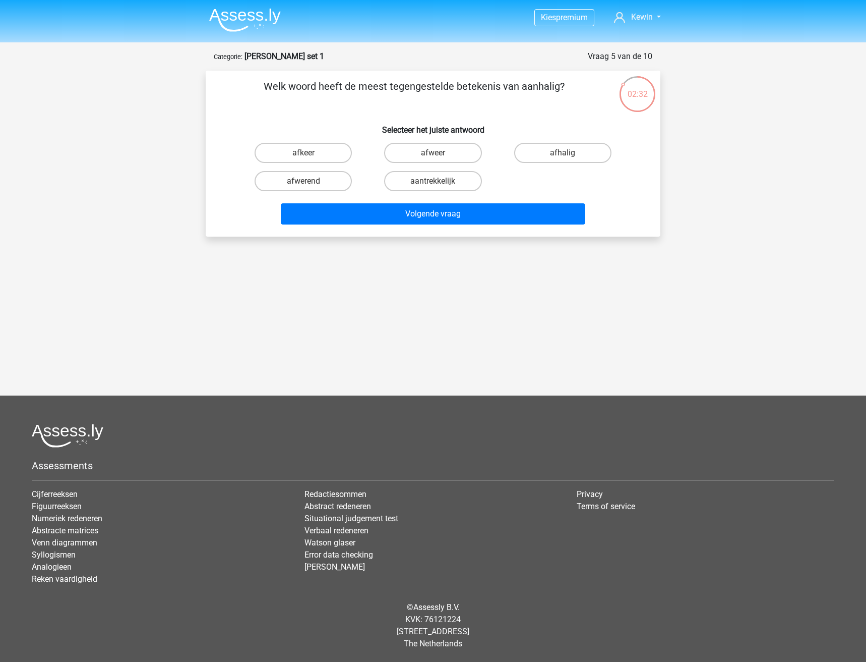
click at [311, 142] on div "afkeer" at bounding box center [304, 153] width 130 height 28
click at [314, 148] on label "afkeer" at bounding box center [303, 153] width 97 height 20
click at [310, 153] on input "afkeer" at bounding box center [307, 156] width 7 height 7
radio input "true"
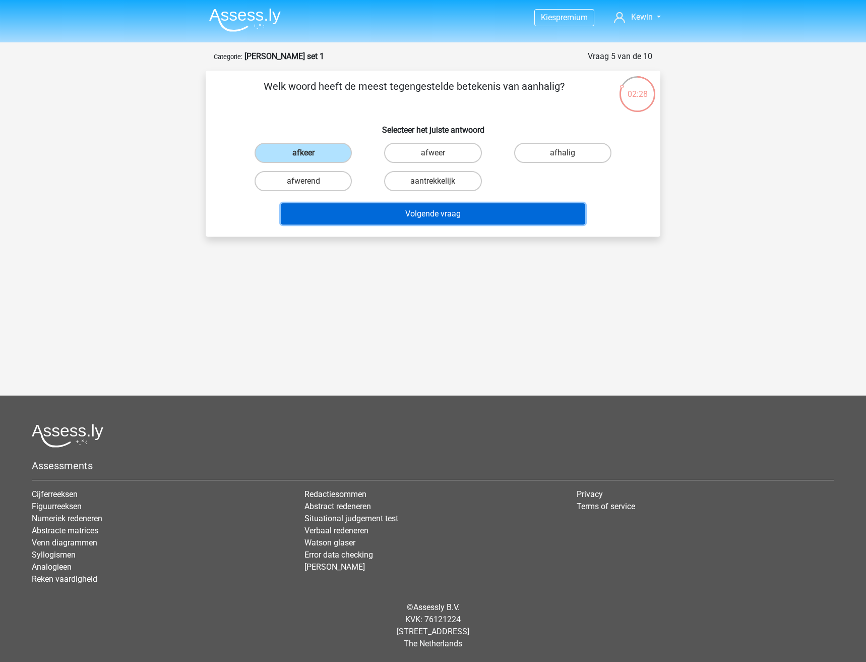
click at [365, 219] on button "Volgende vraag" at bounding box center [433, 213] width 305 height 21
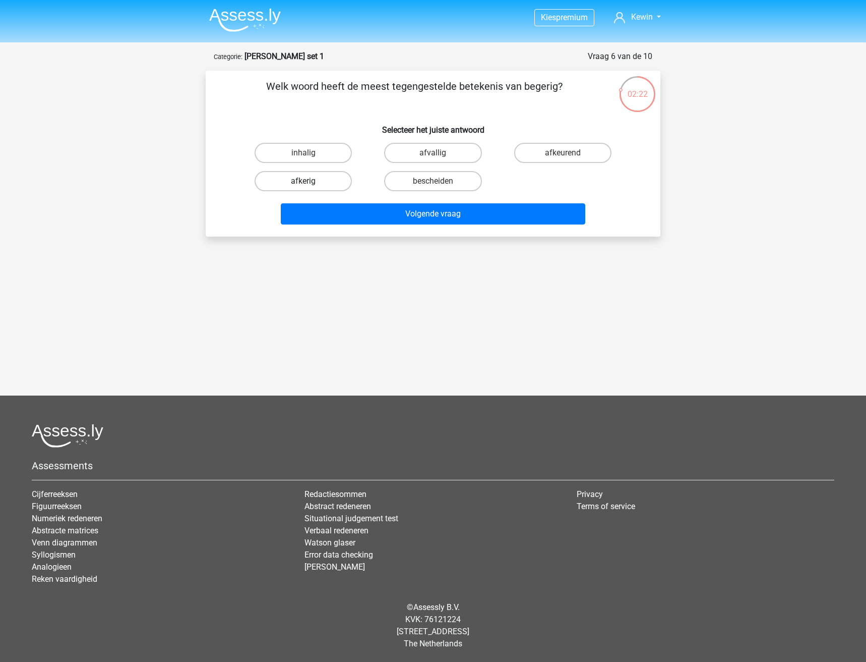
click at [326, 182] on label "afkerig" at bounding box center [303, 181] width 97 height 20
click at [310, 182] on input "afkerig" at bounding box center [307, 184] width 7 height 7
radio input "true"
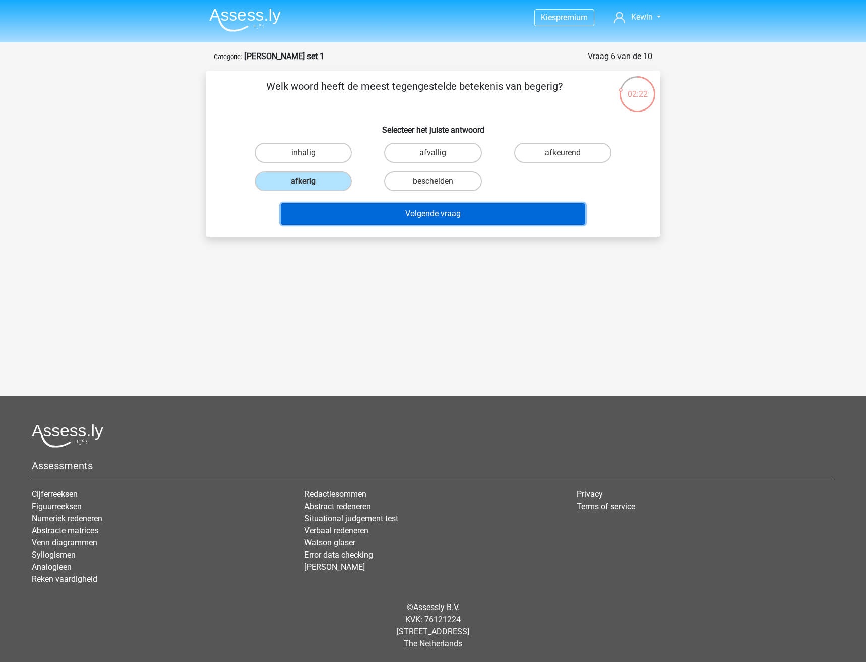
click at [344, 210] on button "Volgende vraag" at bounding box center [433, 213] width 305 height 21
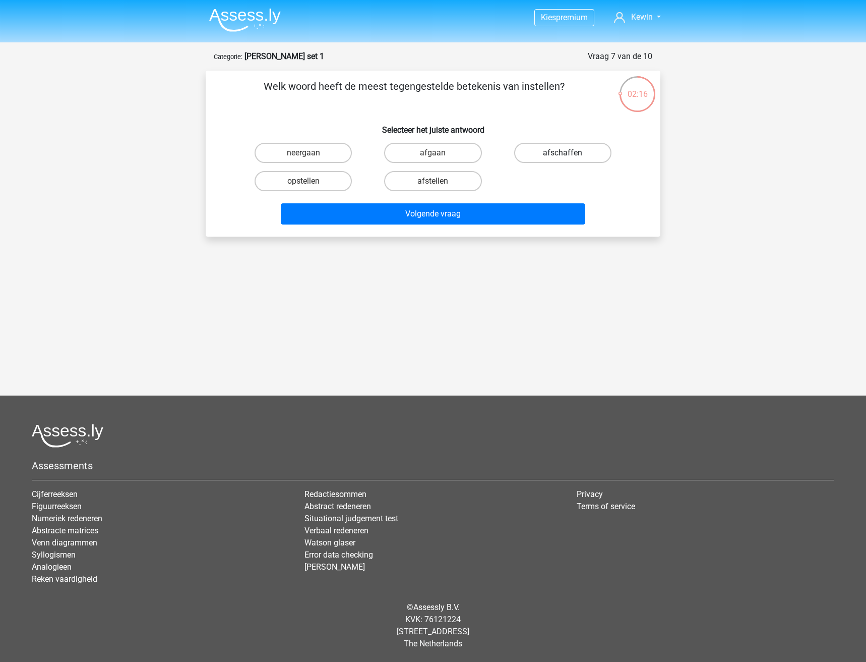
click at [556, 157] on label "afschaffen" at bounding box center [562, 153] width 97 height 20
click at [563, 157] on input "afschaffen" at bounding box center [566, 156] width 7 height 7
radio input "true"
click at [473, 240] on div "Kies premium Kewin kewin.duda.duda@hva.nl" at bounding box center [433, 263] width 866 height 527
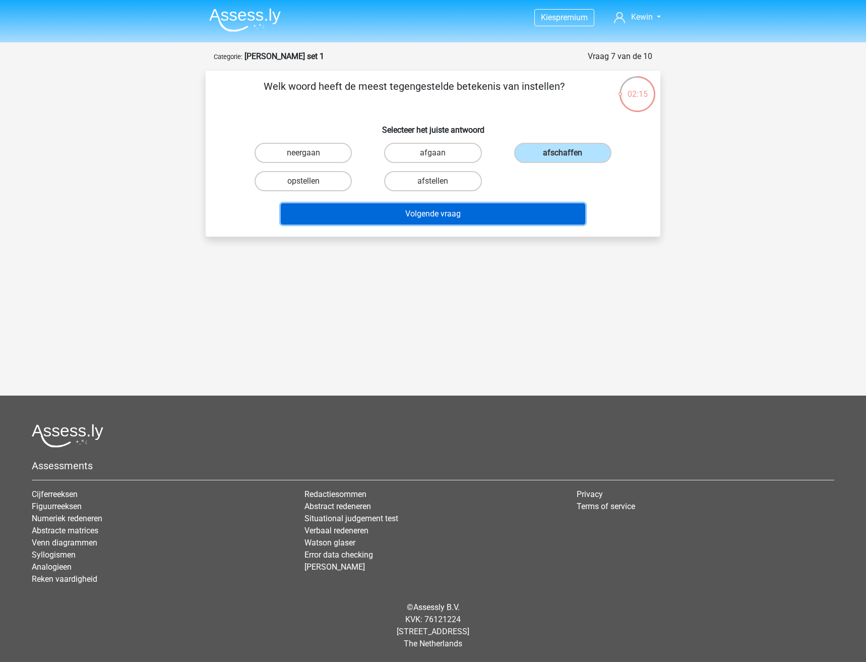
click at [467, 219] on button "Volgende vraag" at bounding box center [433, 213] width 305 height 21
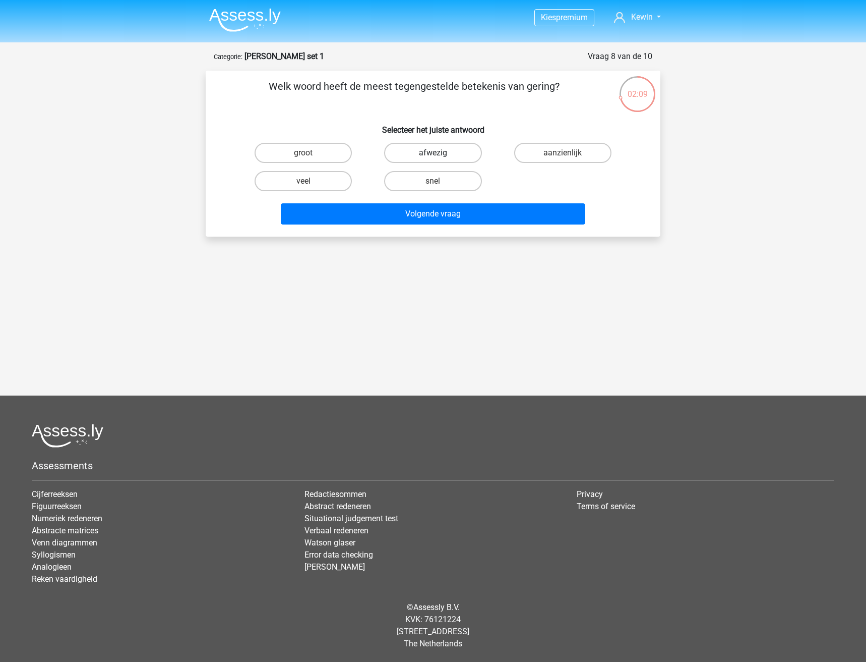
click at [416, 156] on label "afwezig" at bounding box center [432, 153] width 97 height 20
click at [433, 156] on input "afwezig" at bounding box center [436, 156] width 7 height 7
radio input "true"
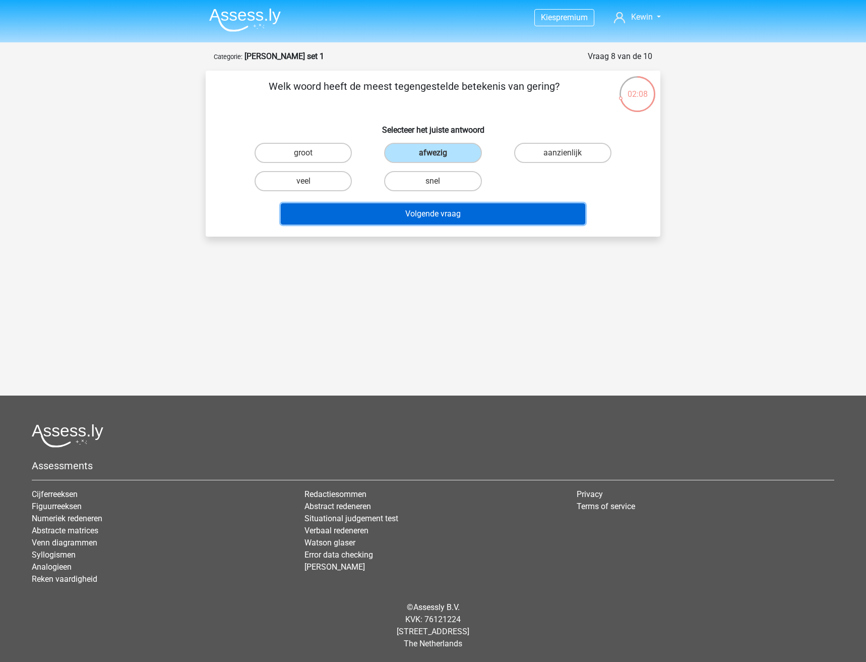
click at [412, 213] on button "Volgende vraag" at bounding box center [433, 213] width 305 height 21
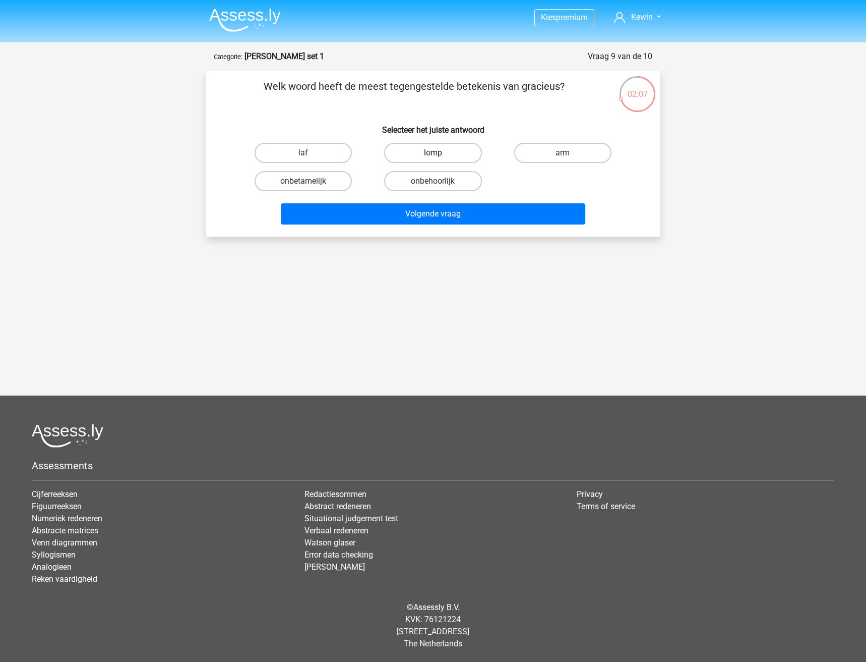
click at [430, 151] on label "lomp" at bounding box center [432, 153] width 97 height 20
click at [433, 153] on input "lomp" at bounding box center [436, 156] width 7 height 7
radio input "true"
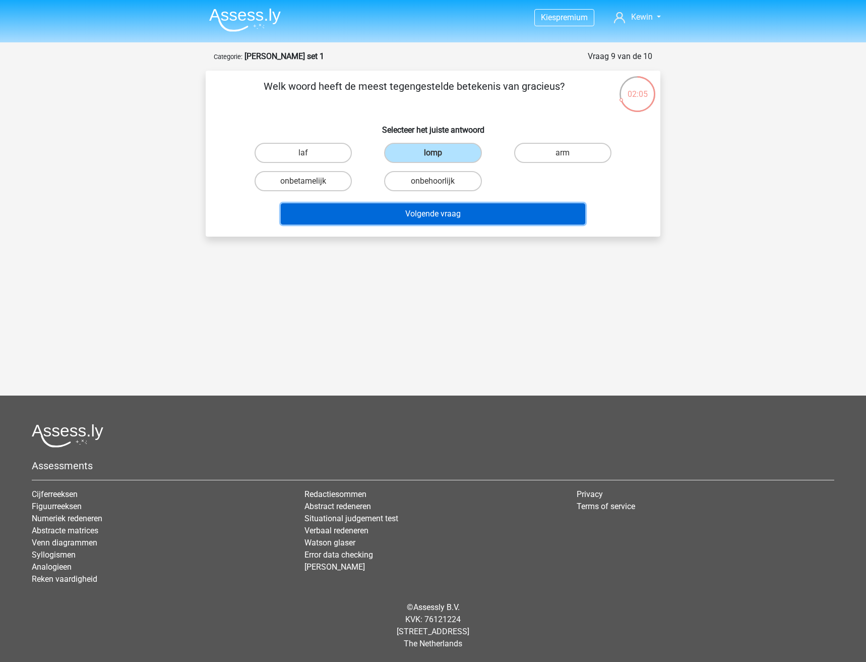
click at [438, 209] on button "Volgende vraag" at bounding box center [433, 213] width 305 height 21
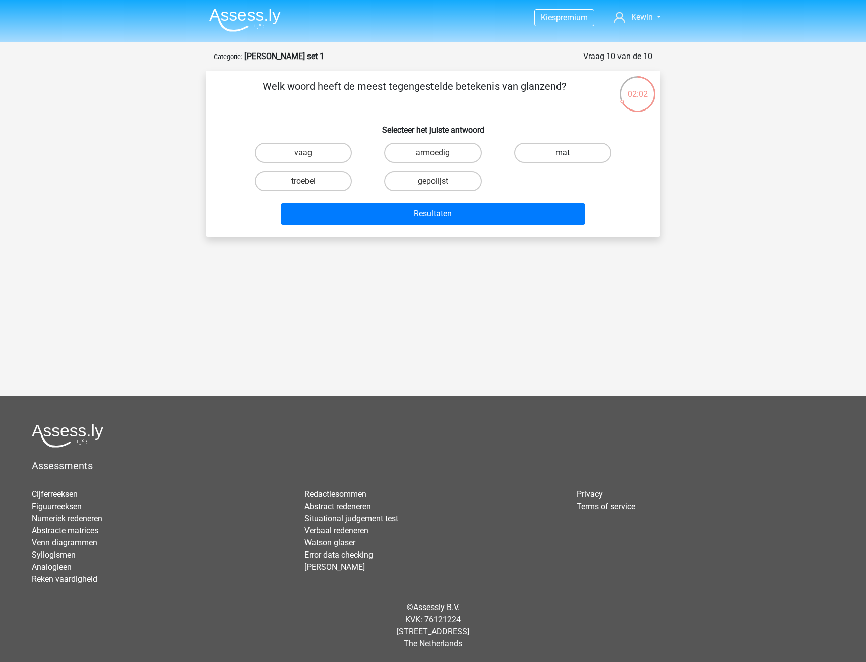
click at [538, 149] on label "mat" at bounding box center [562, 153] width 97 height 20
click at [563, 153] on input "mat" at bounding box center [566, 156] width 7 height 7
radio input "true"
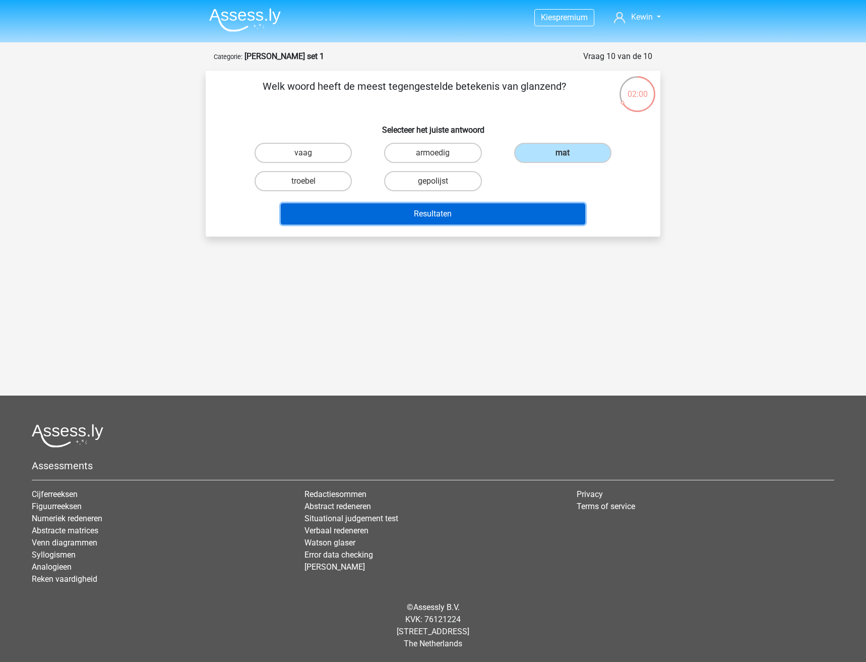
click at [430, 214] on button "Resultaten" at bounding box center [433, 213] width 305 height 21
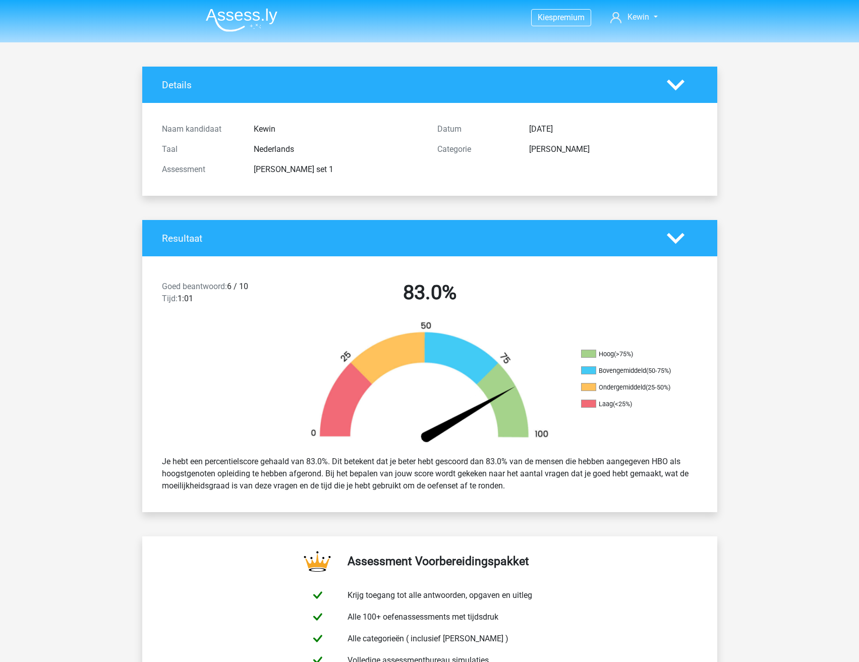
click at [247, 21] on img at bounding box center [242, 20] width 72 height 24
